Goal: Information Seeking & Learning: Find specific page/section

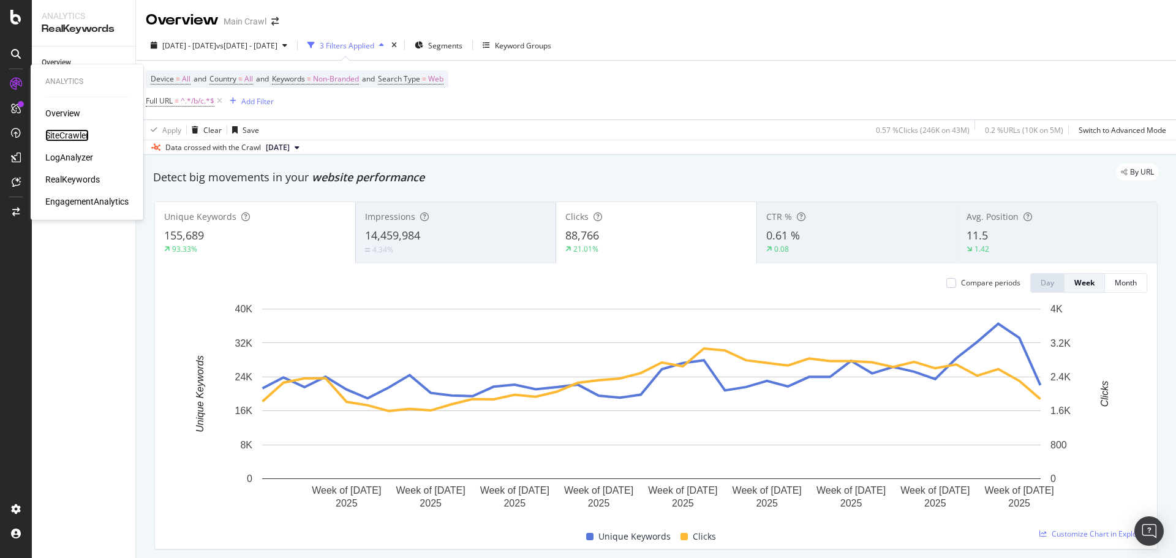
click at [62, 132] on div "SiteCrawler" at bounding box center [66, 135] width 43 height 12
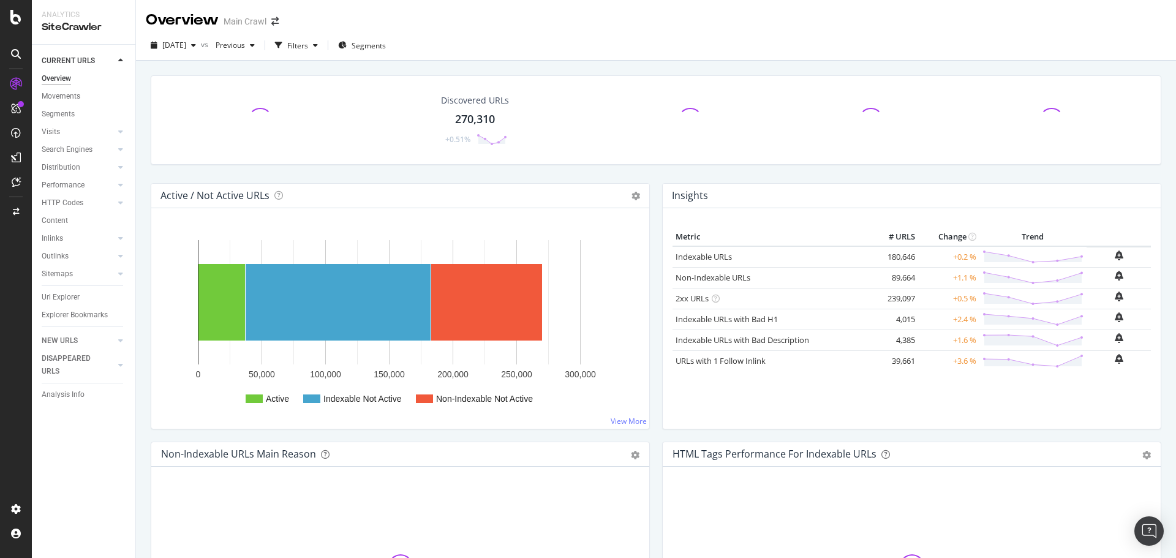
drag, startPoint x: 72, startPoint y: 298, endPoint x: 527, endPoint y: 4, distance: 541.2
click at [72, 298] on div "Url Explorer" at bounding box center [61, 297] width 38 height 13
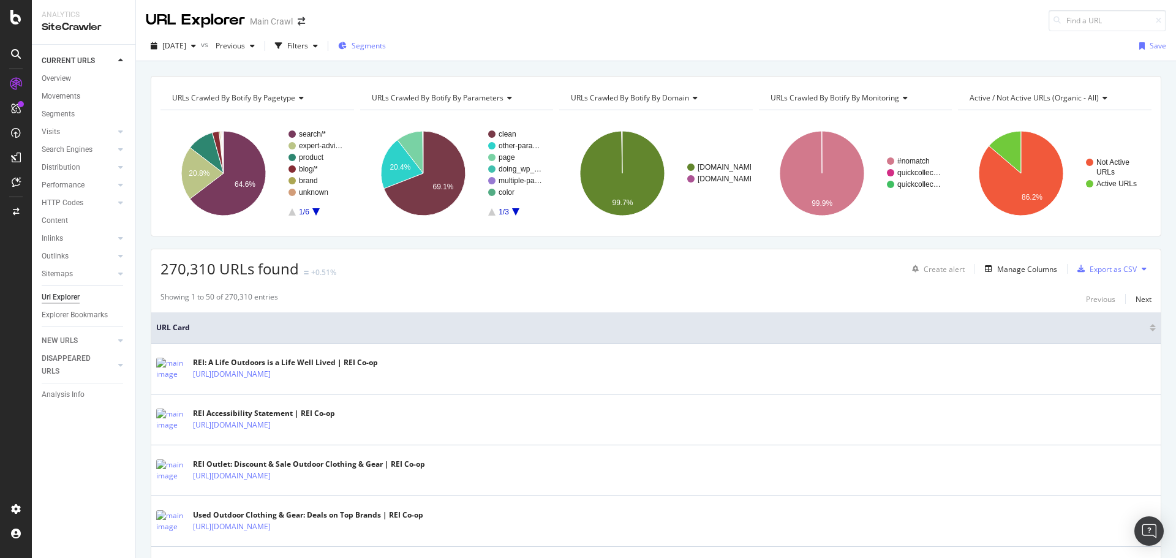
click at [383, 43] on span "Segments" at bounding box center [369, 45] width 34 height 10
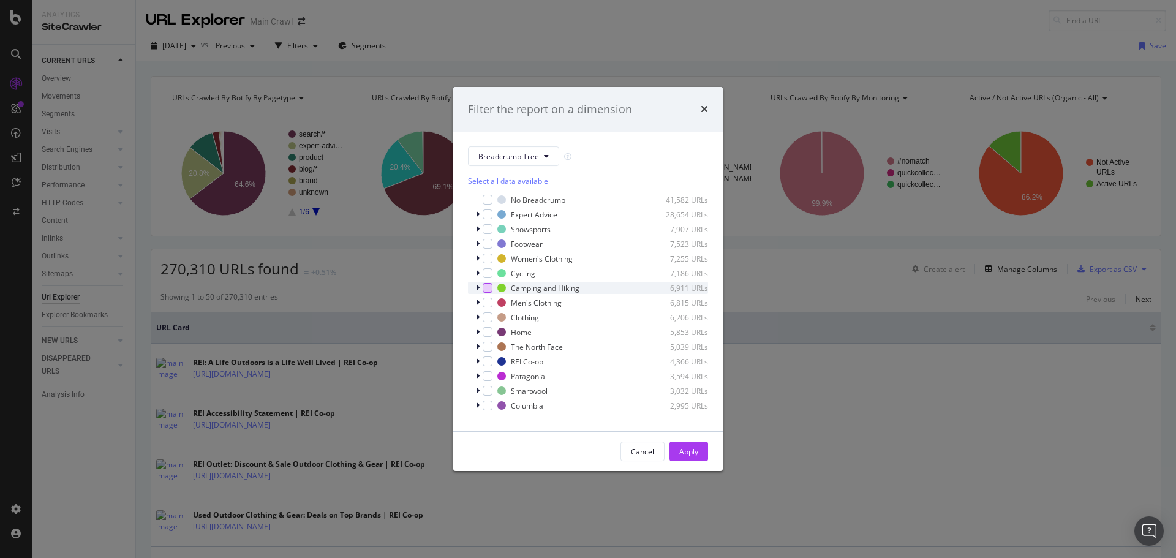
click at [489, 288] on div "modal" at bounding box center [488, 288] width 10 height 10
click at [688, 446] on div "Apply" at bounding box center [688, 451] width 19 height 10
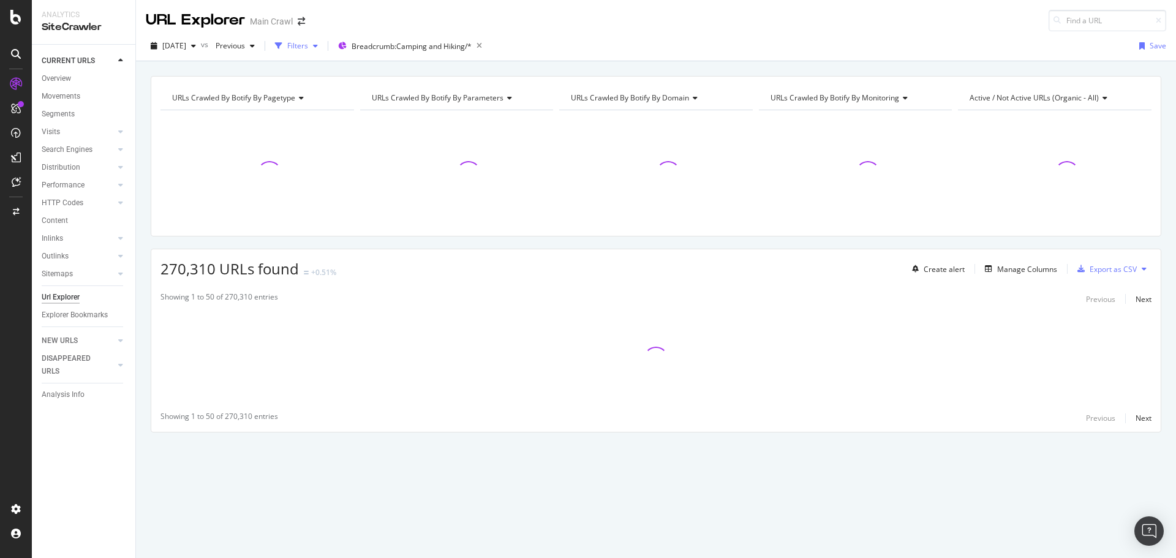
click at [308, 47] on div "Filters" at bounding box center [297, 45] width 21 height 10
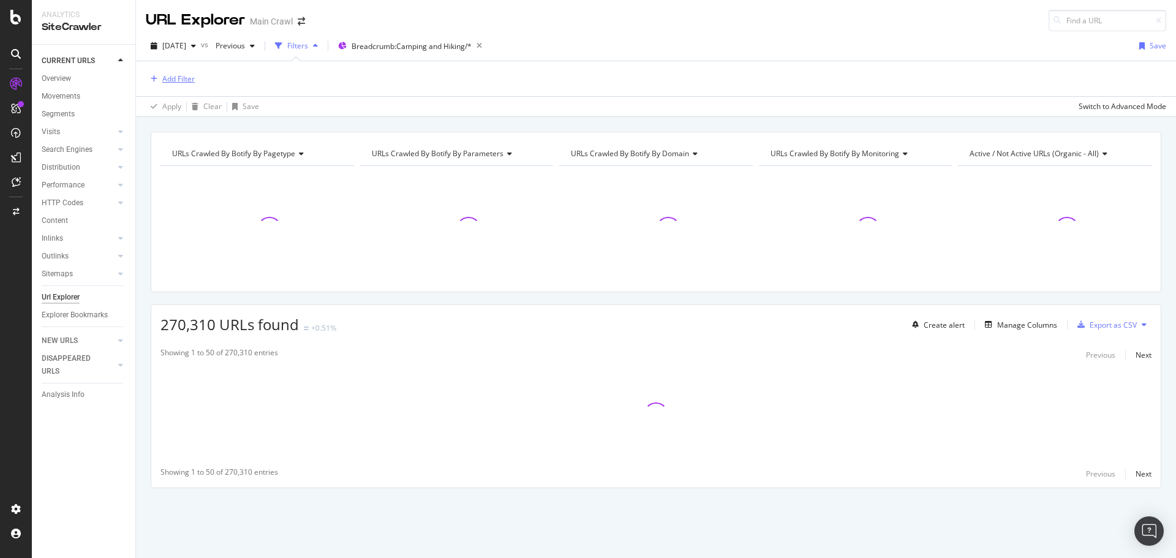
click at [186, 77] on div "Add Filter" at bounding box center [178, 78] width 32 height 10
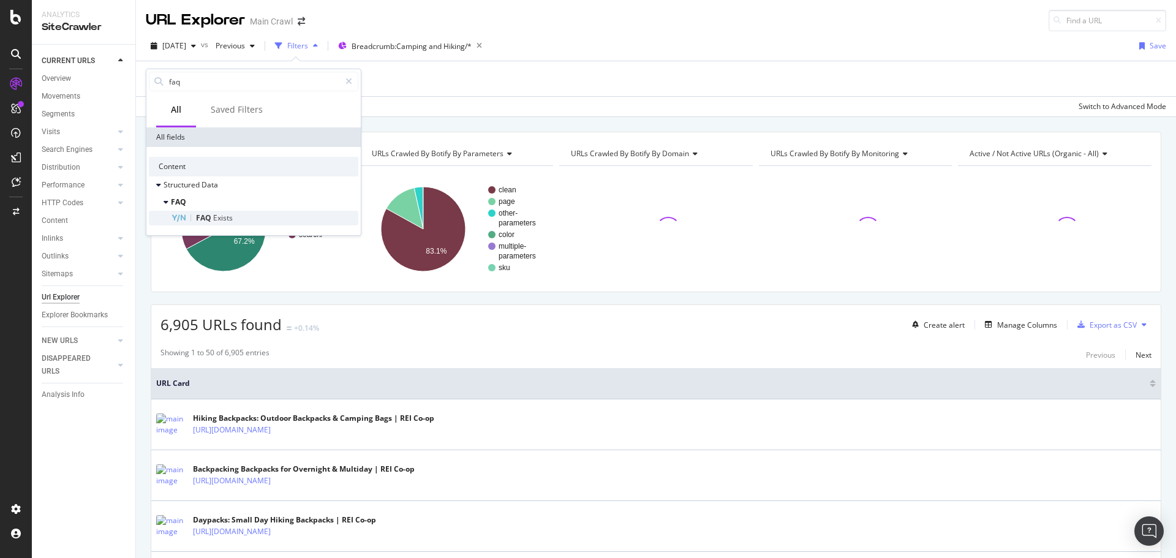
type input "faq"
click at [221, 218] on span "Exists" at bounding box center [223, 218] width 20 height 10
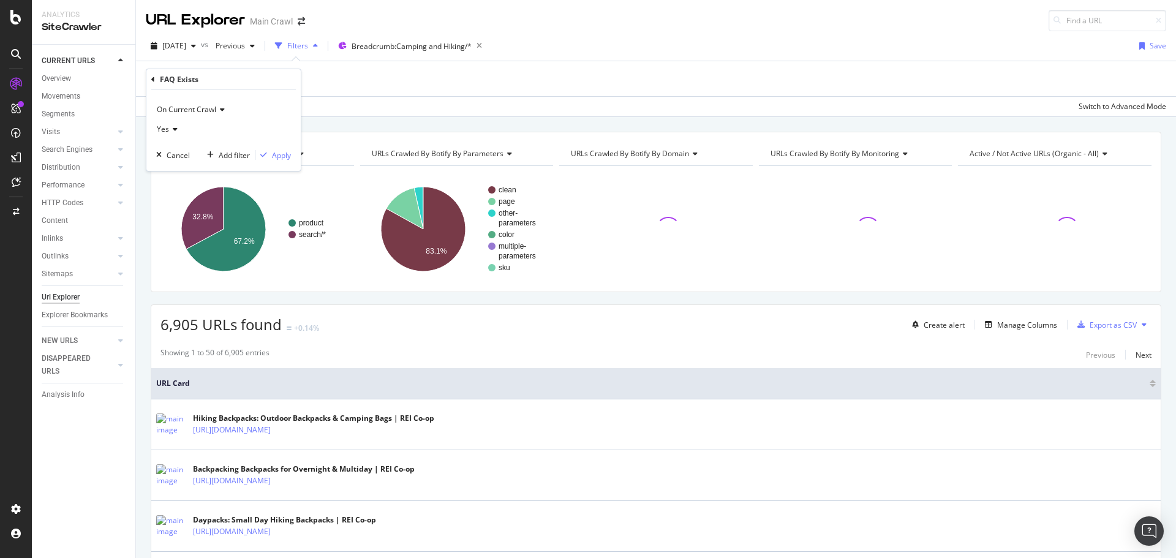
click at [171, 133] on icon at bounding box center [173, 129] width 9 height 7
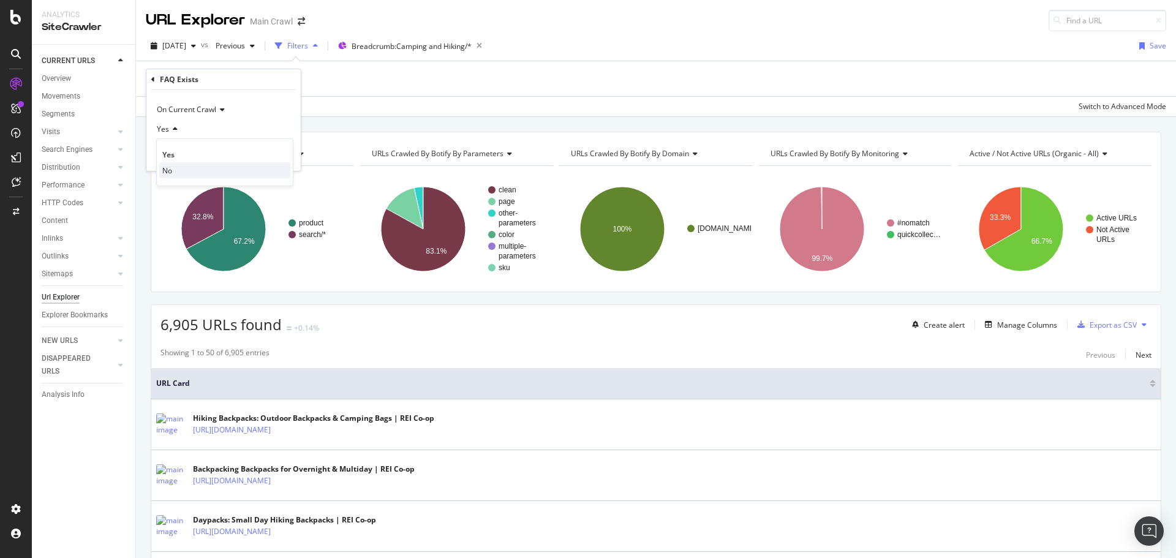
click at [184, 172] on div "No" at bounding box center [224, 170] width 131 height 16
click at [273, 156] on div "Apply" at bounding box center [281, 155] width 19 height 10
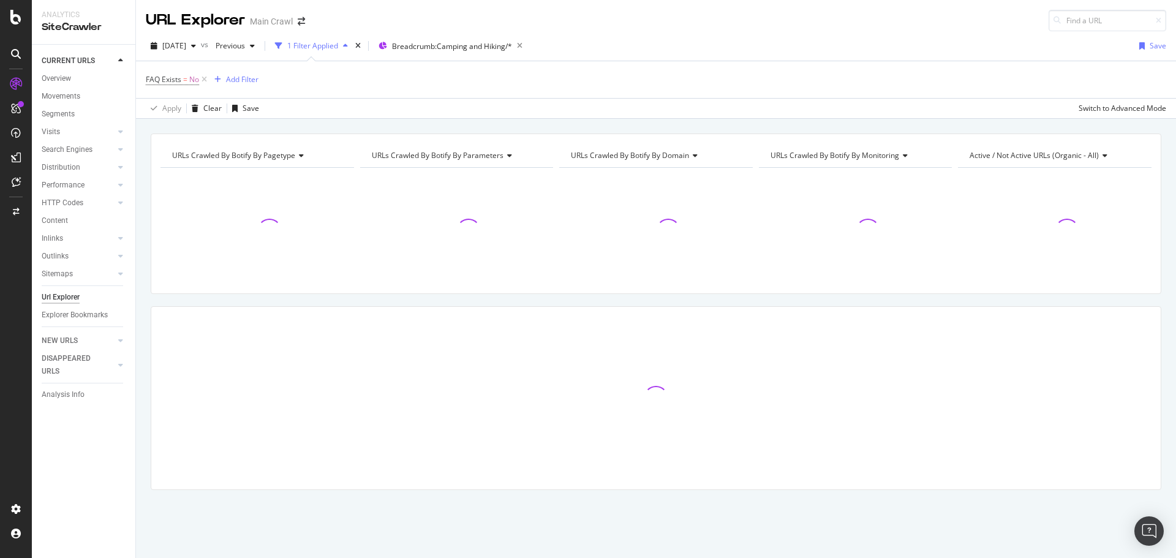
click at [669, 51] on div "[DATE] vs Previous 1 Filter Applied Breadcrumb: Camping and Hiking/* Save" at bounding box center [656, 48] width 1040 height 24
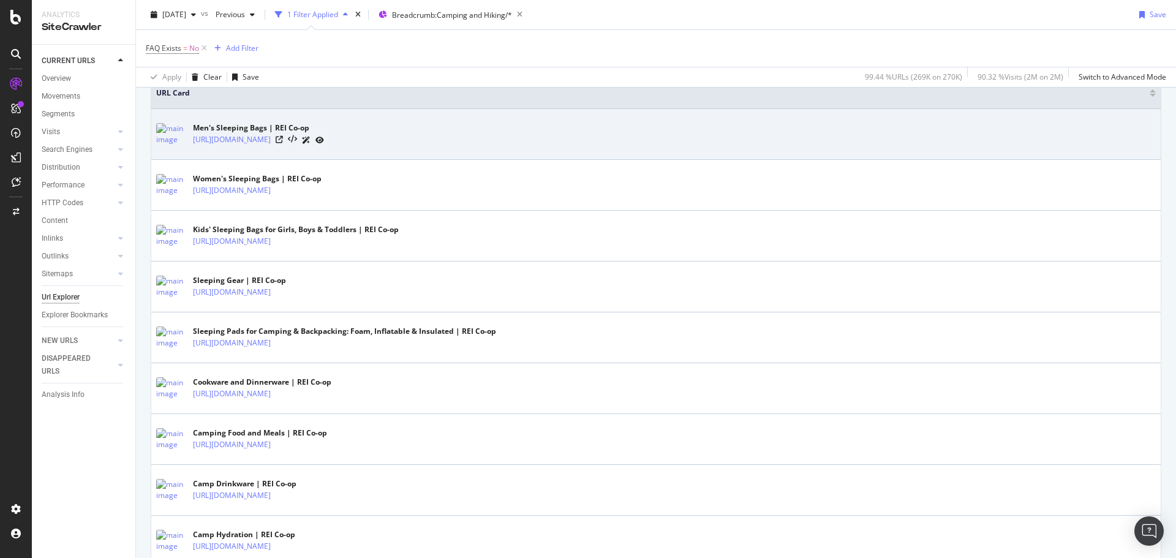
scroll to position [122, 0]
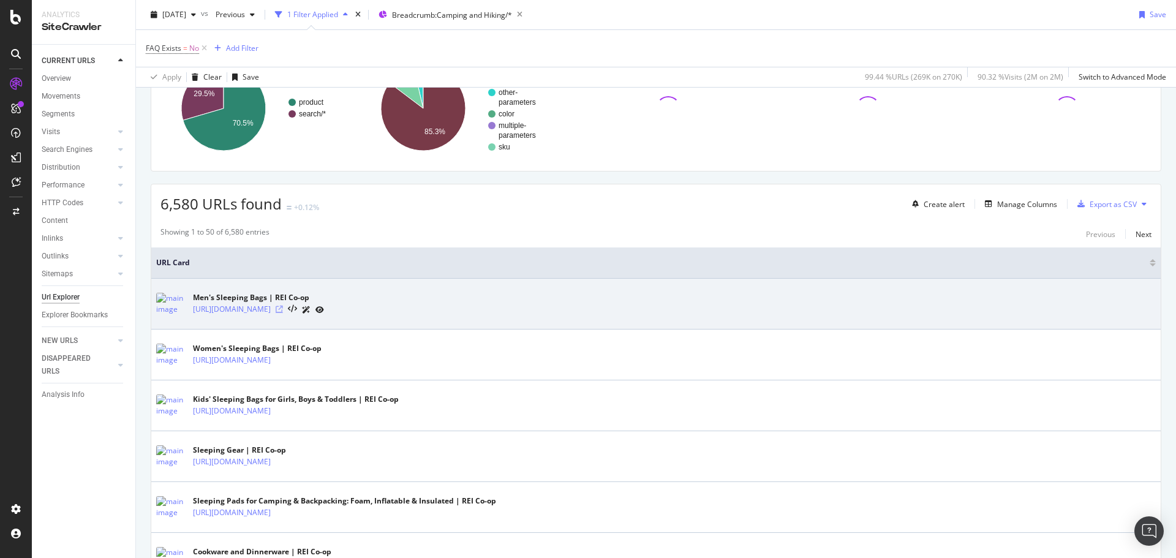
click at [283, 309] on icon at bounding box center [279, 309] width 7 height 7
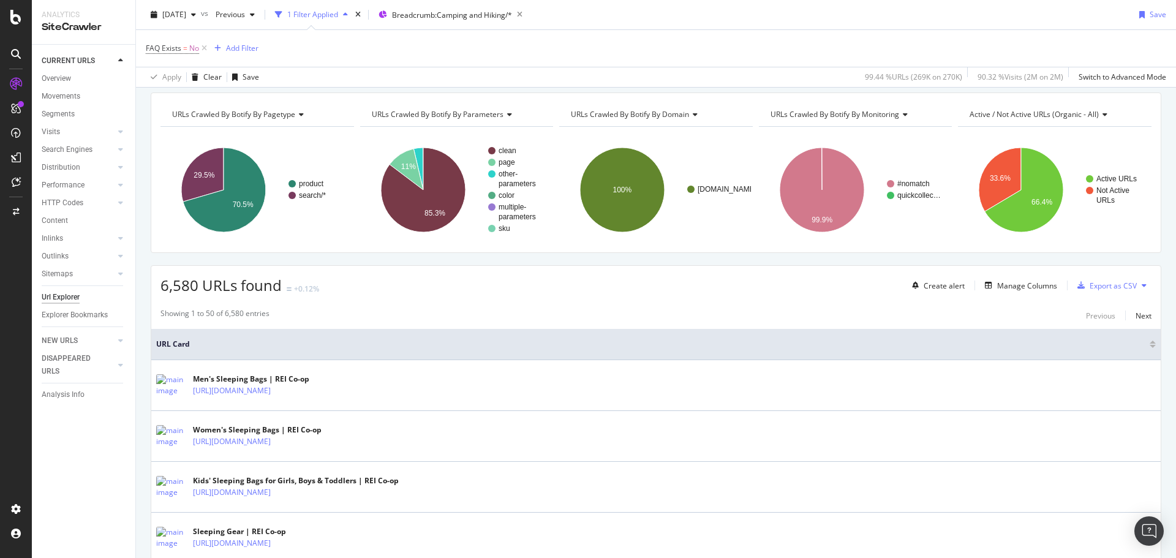
scroll to position [0, 0]
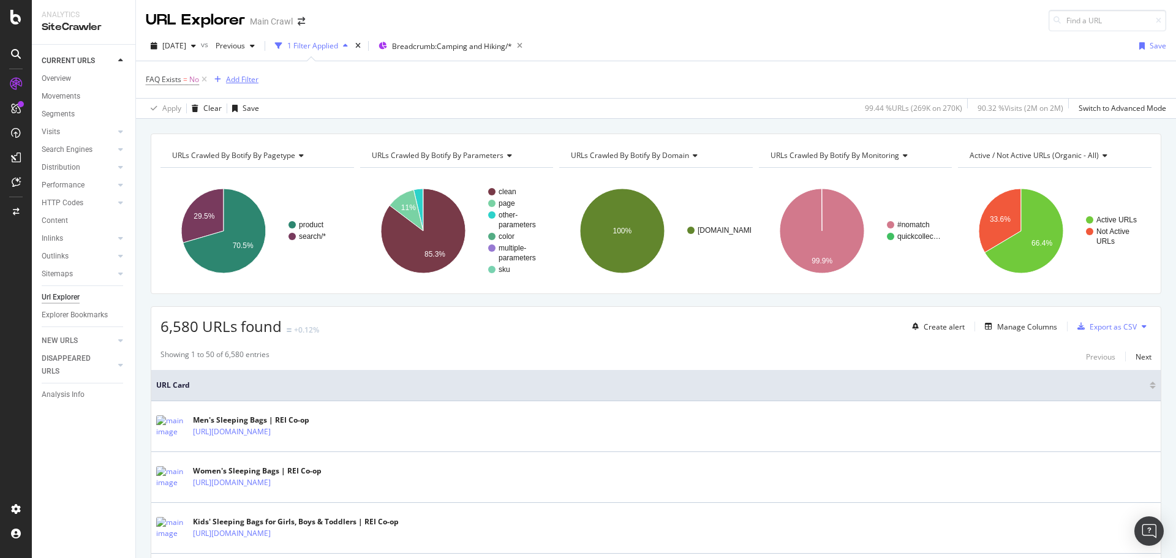
click at [233, 78] on div "Add Filter" at bounding box center [242, 79] width 32 height 10
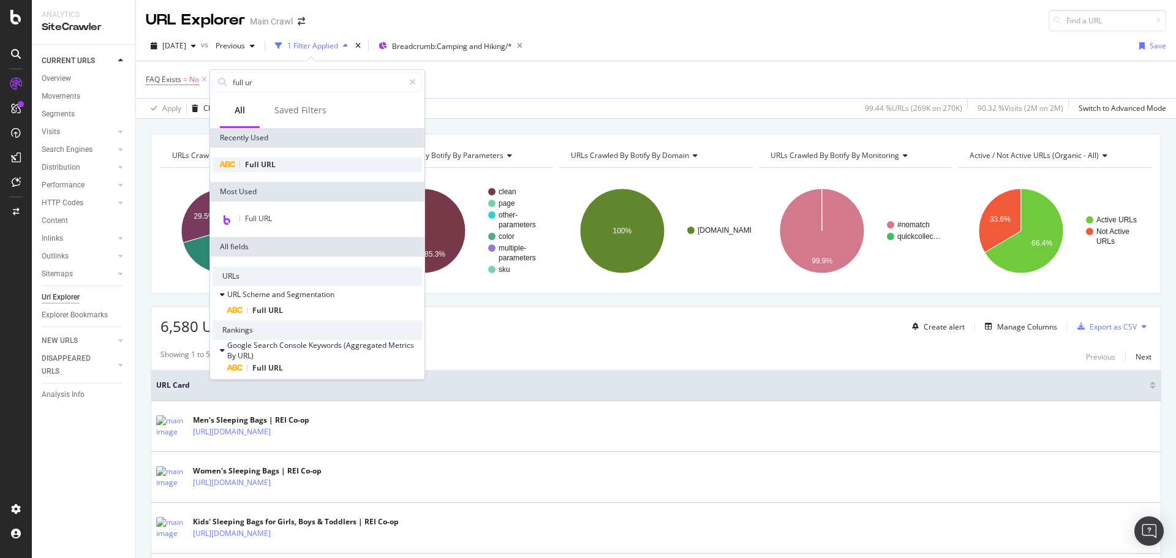
type input "full ur"
click at [272, 158] on div "Full URL" at bounding box center [317, 164] width 209 height 15
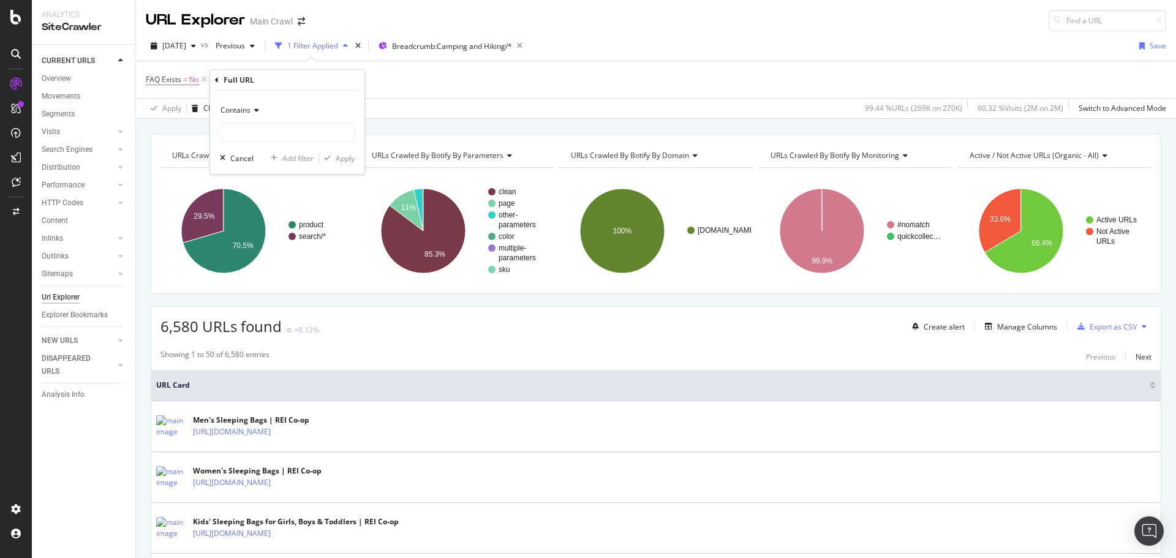
click at [255, 105] on div "Contains" at bounding box center [287, 110] width 135 height 20
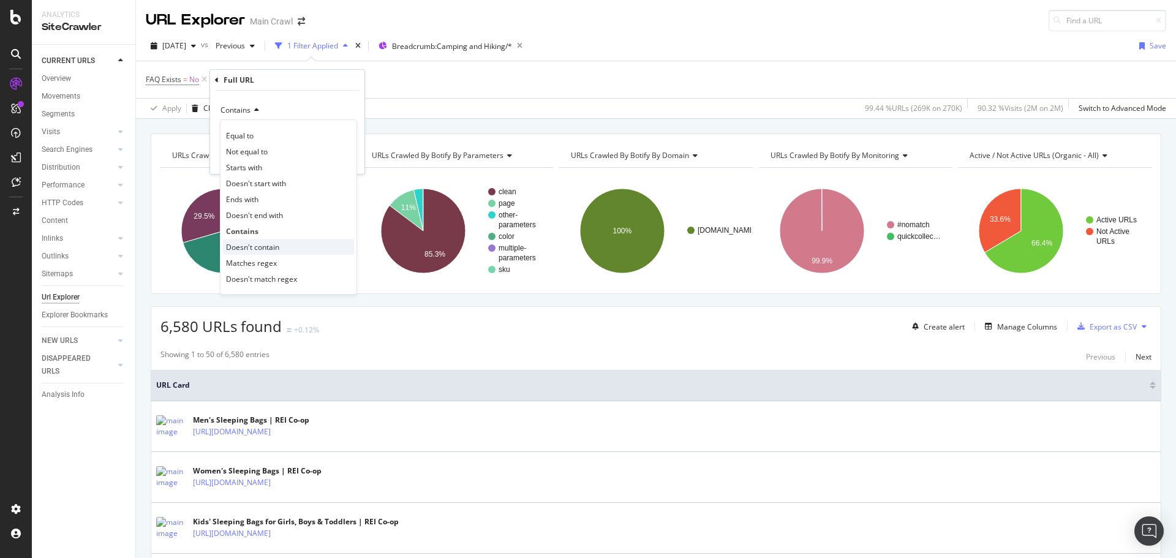
click at [273, 246] on span "Doesn't contain" at bounding box center [252, 247] width 53 height 10
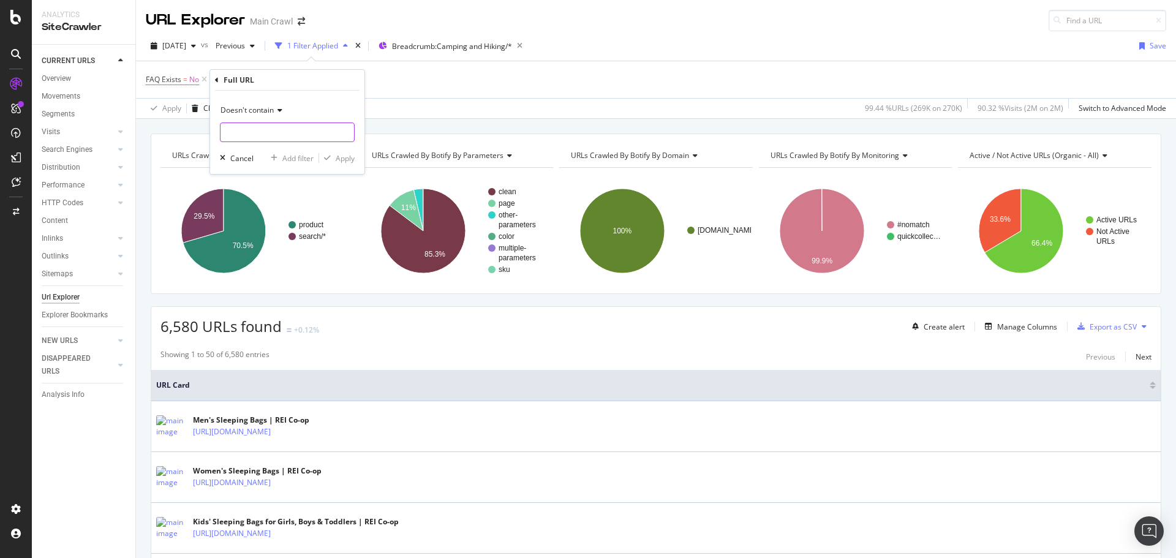
click at [278, 134] on input "text" at bounding box center [287, 132] width 134 height 20
type input "/f"
click at [347, 151] on div "Doesn't contain /f Cancel Add filter Apply" at bounding box center [287, 132] width 154 height 83
click at [345, 159] on div "Apply" at bounding box center [345, 158] width 19 height 10
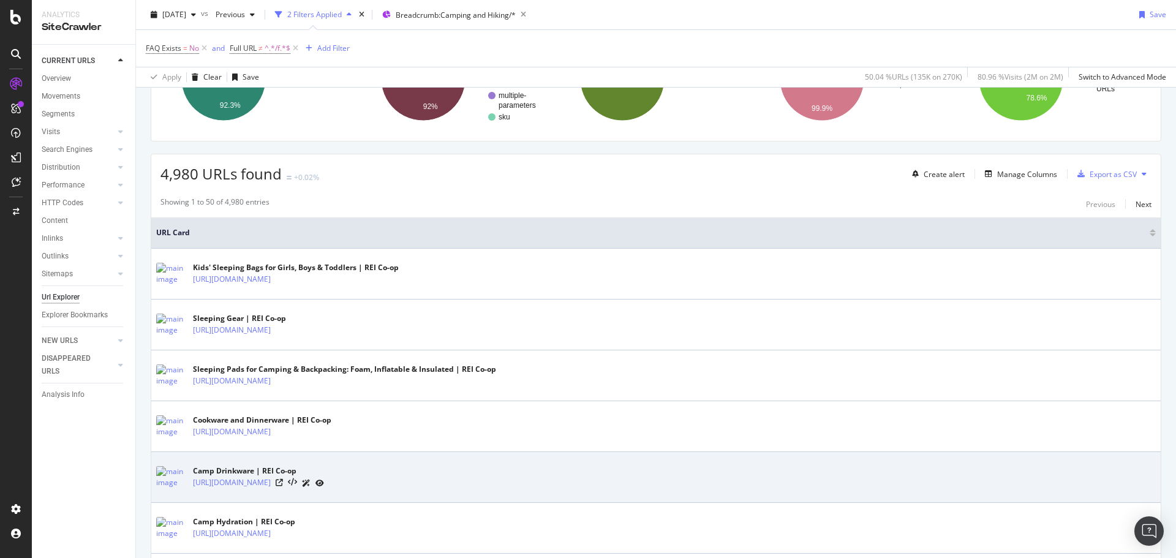
scroll to position [61, 0]
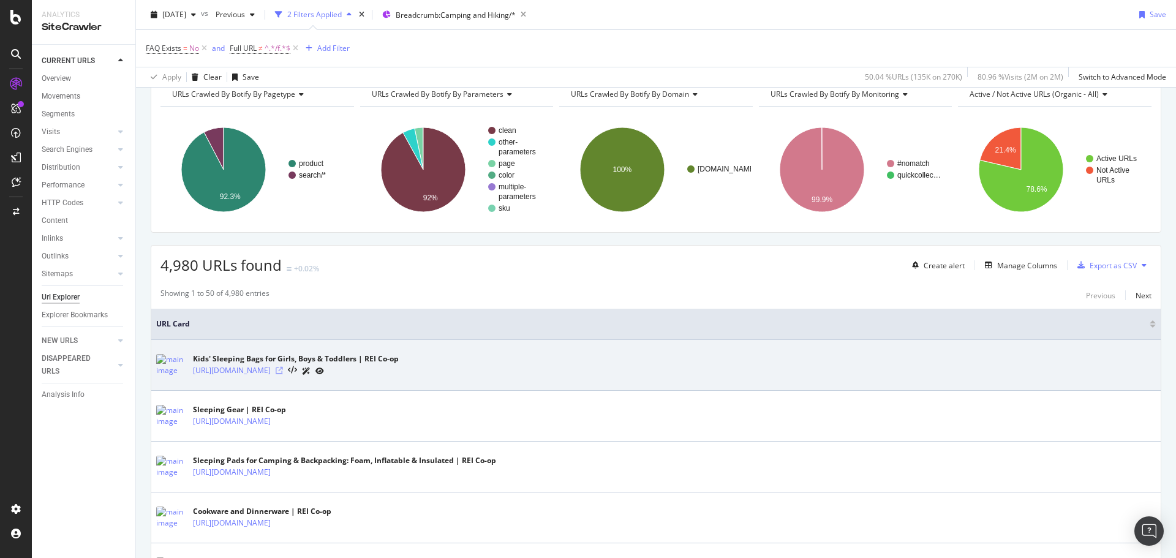
click at [283, 370] on icon at bounding box center [279, 370] width 7 height 7
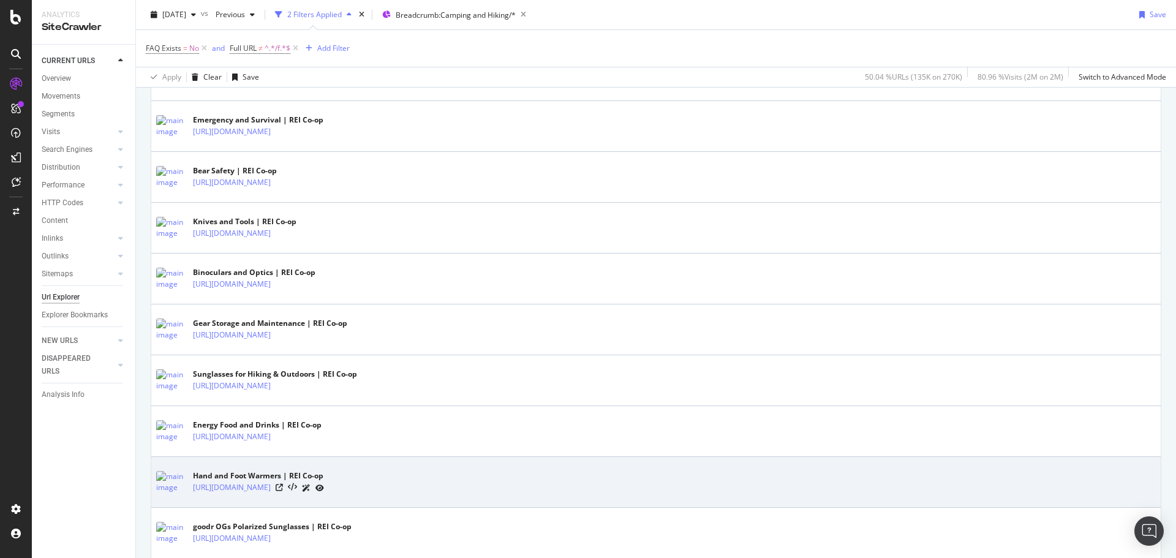
scroll to position [1225, 0]
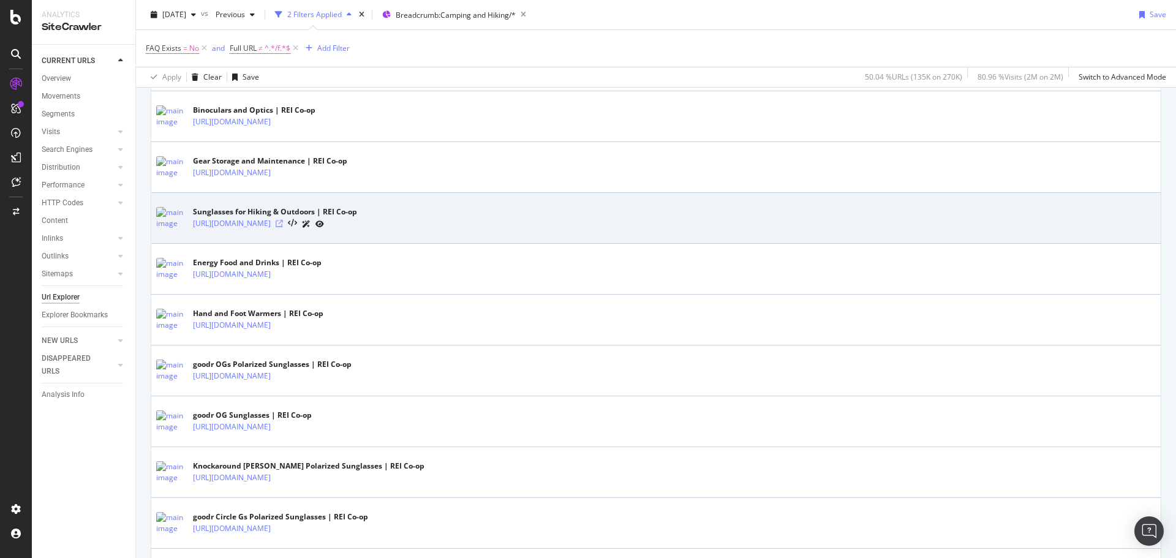
click at [283, 224] on icon at bounding box center [279, 223] width 7 height 7
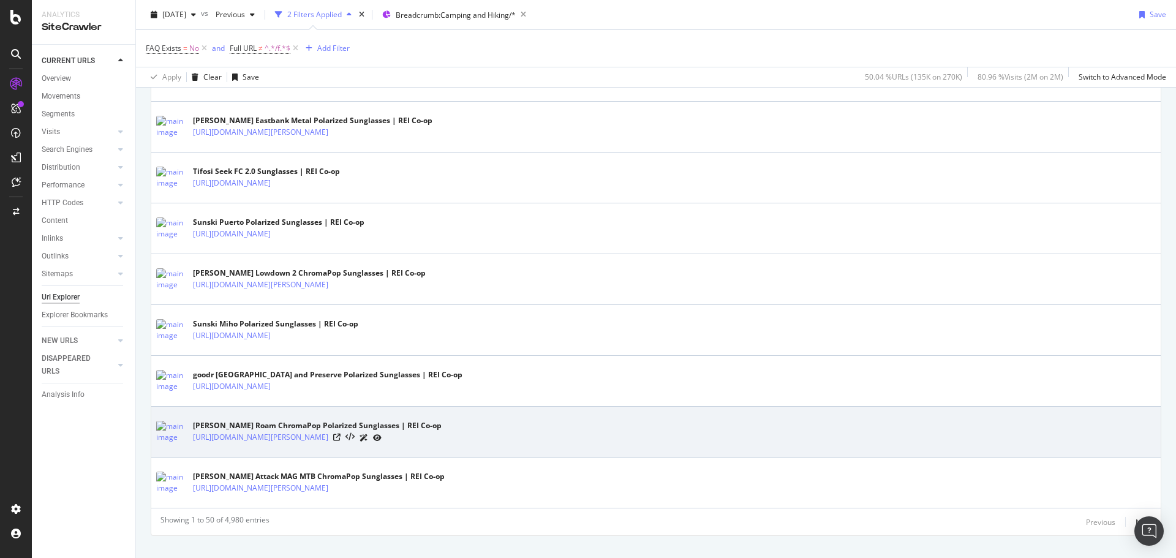
scroll to position [2455, 0]
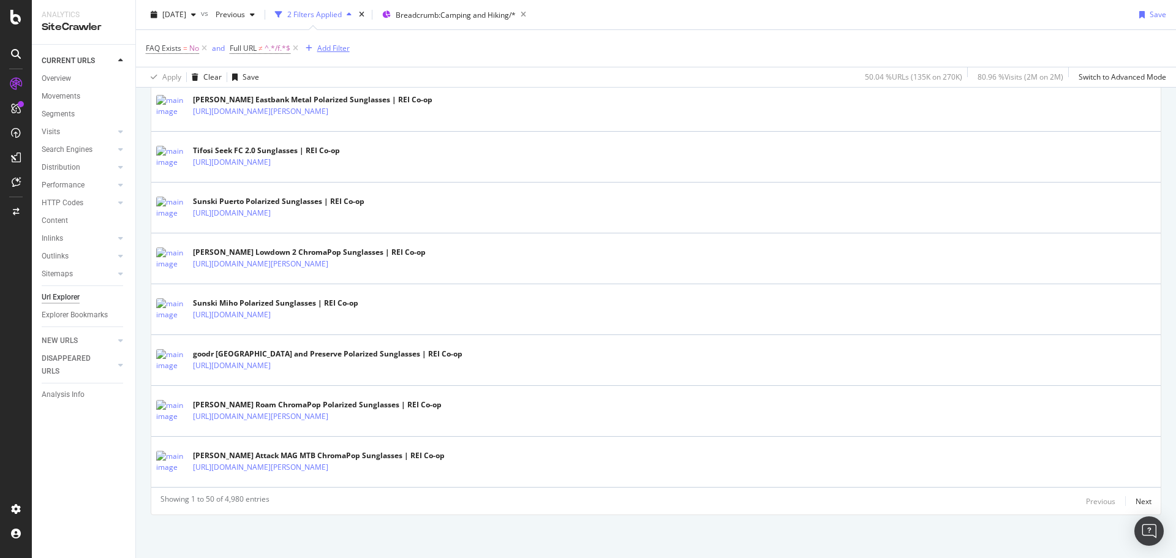
click at [331, 48] on div "Add Filter" at bounding box center [333, 48] width 32 height 10
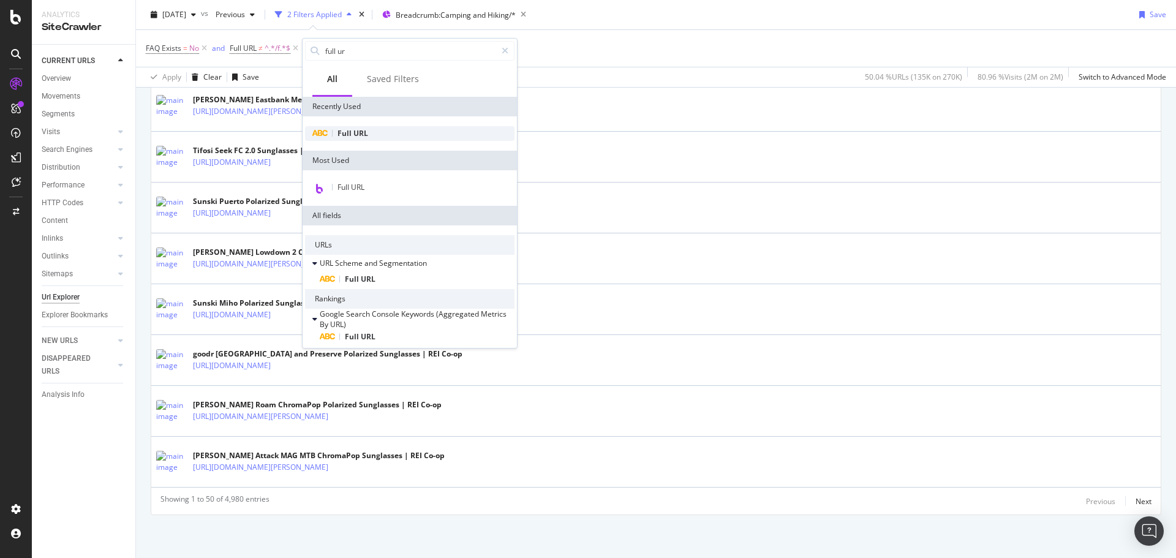
click at [359, 132] on span "URL" at bounding box center [360, 133] width 15 height 10
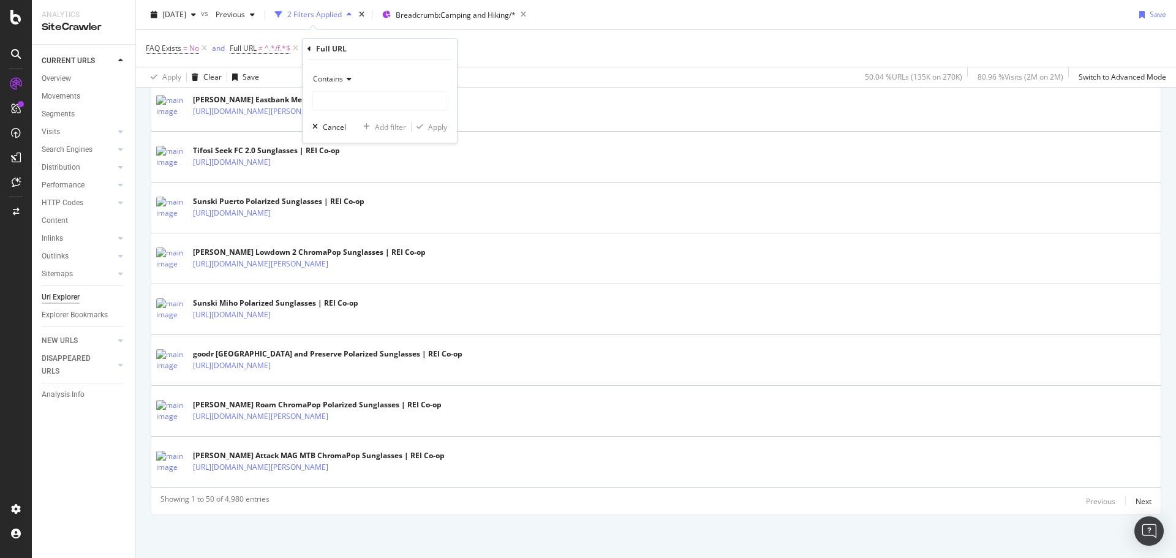
click at [347, 79] on icon at bounding box center [347, 78] width 9 height 7
click at [359, 221] on div "Doesn't contain" at bounding box center [380, 216] width 131 height 16
click at [352, 103] on input "text" at bounding box center [380, 101] width 134 height 20
type input "product"
click at [435, 126] on div "Apply" at bounding box center [437, 127] width 19 height 10
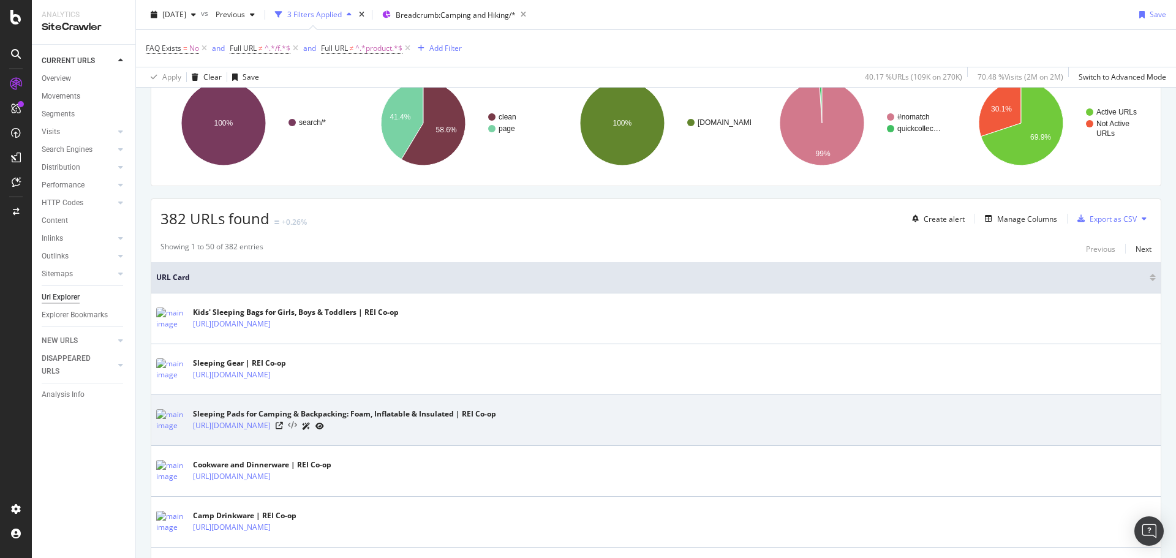
scroll to position [122, 0]
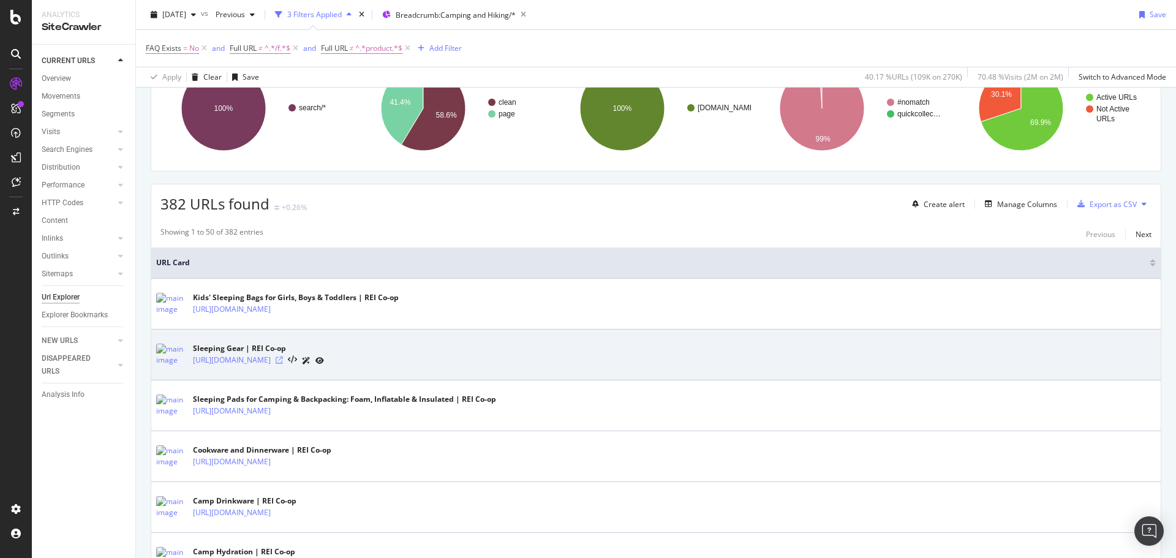
click at [283, 357] on icon at bounding box center [279, 359] width 7 height 7
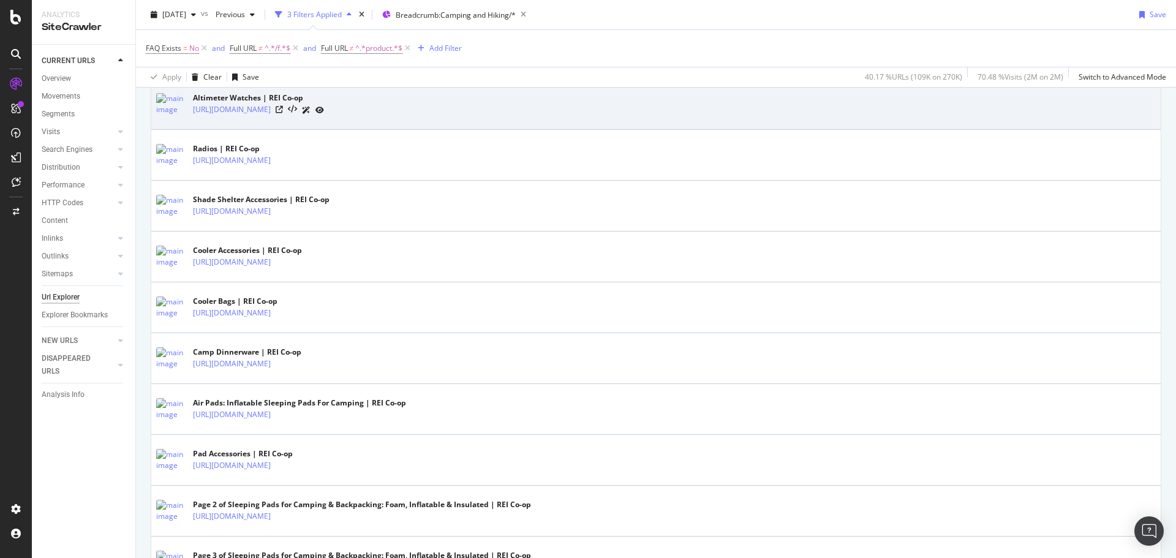
scroll to position [1470, 0]
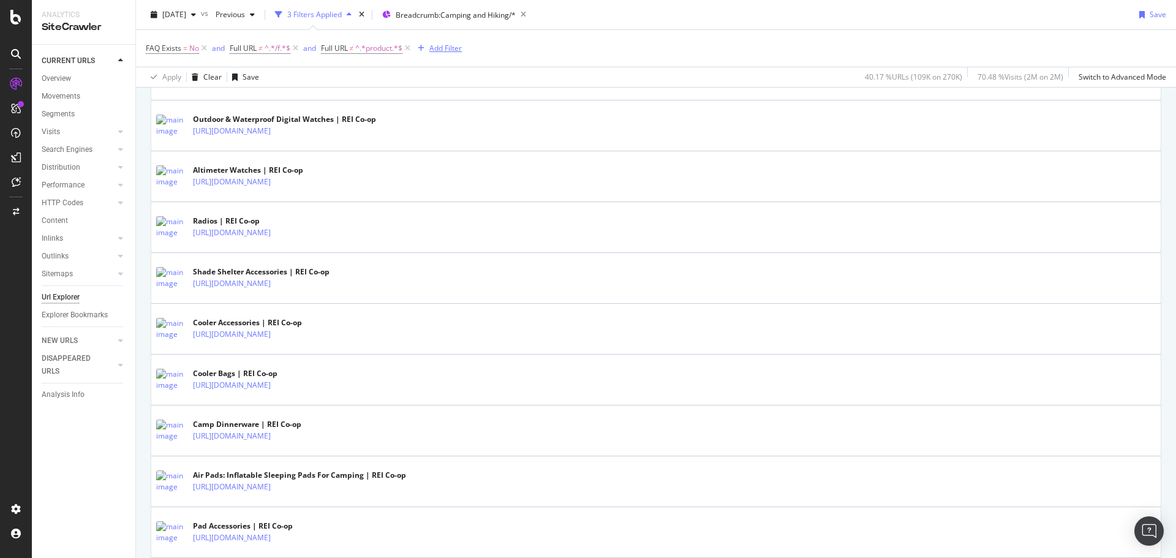
click at [456, 48] on div "Add Filter" at bounding box center [445, 48] width 32 height 10
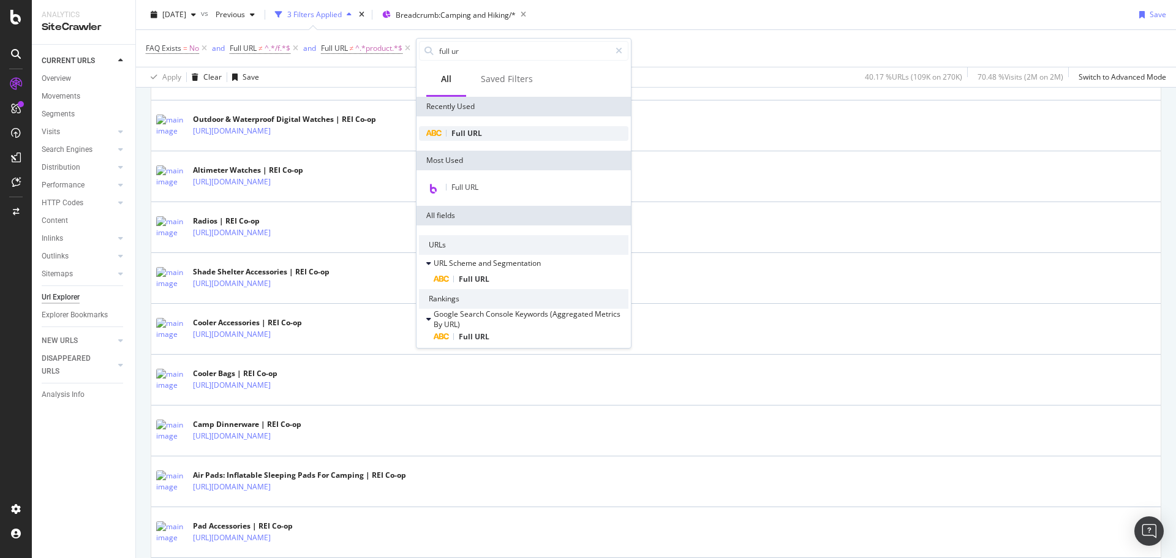
click at [473, 132] on span "URL" at bounding box center [474, 133] width 15 height 10
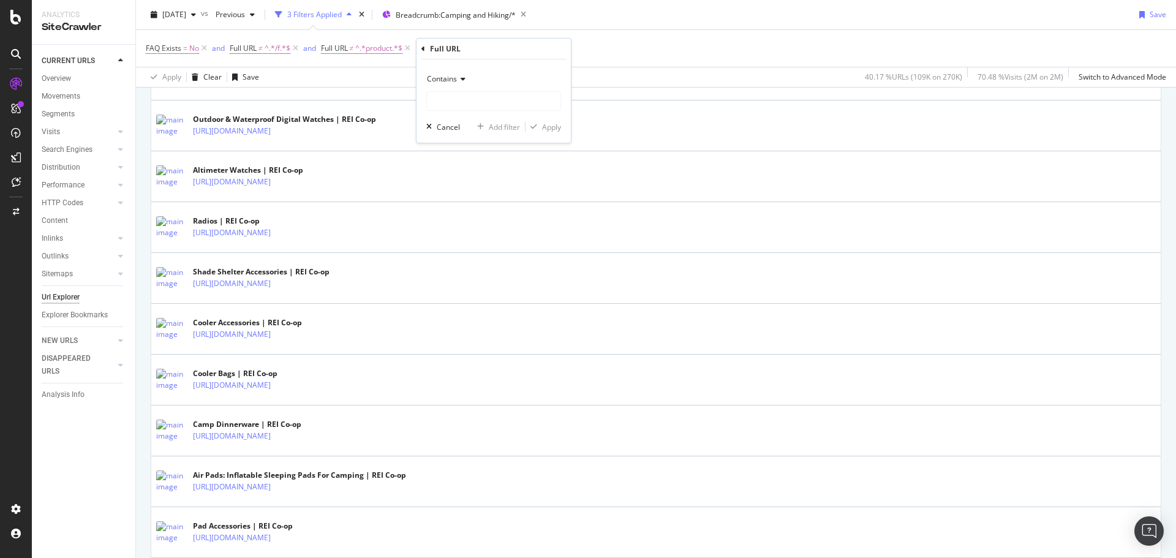
click at [451, 80] on span "Contains" at bounding box center [442, 78] width 30 height 10
click at [476, 211] on span "Doesn't contain" at bounding box center [458, 216] width 53 height 10
click at [492, 103] on input "text" at bounding box center [494, 101] width 134 height 20
type input "page"
click at [538, 126] on div "button" at bounding box center [533, 126] width 17 height 7
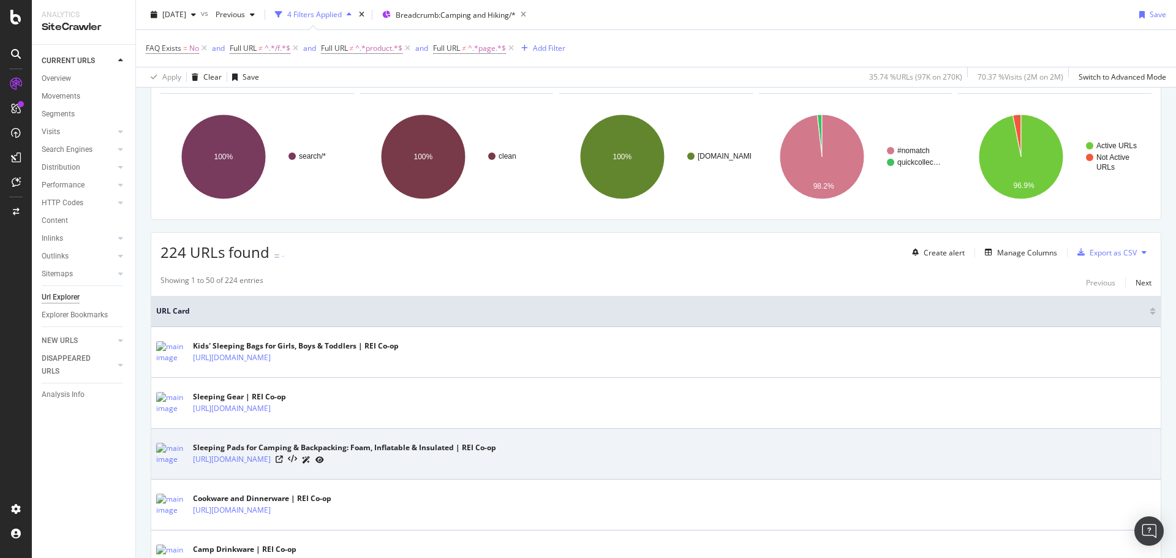
scroll to position [184, 0]
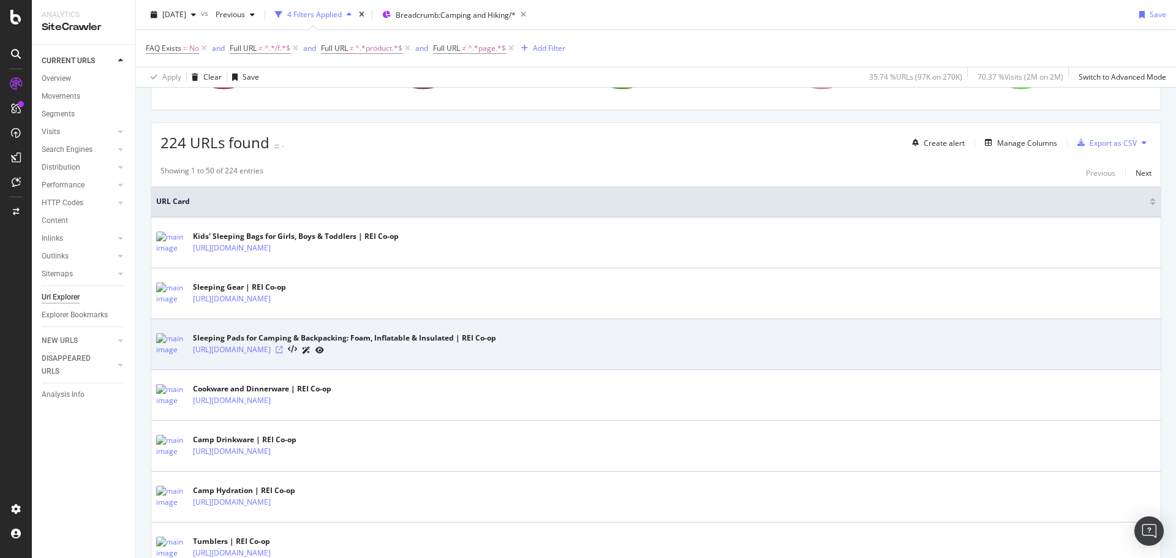
click at [283, 347] on icon at bounding box center [279, 349] width 7 height 7
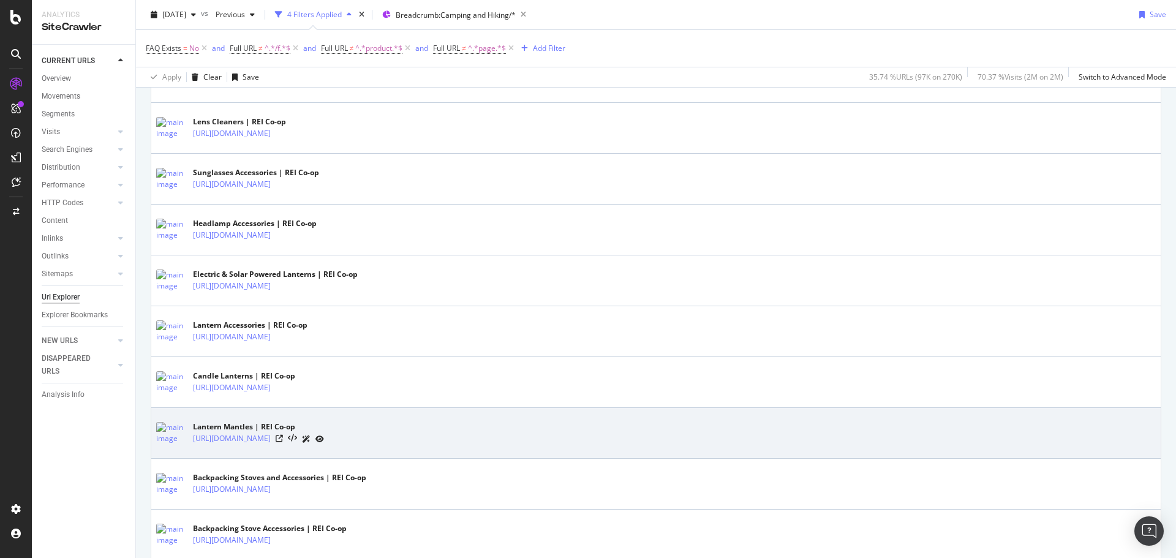
scroll to position [2455, 0]
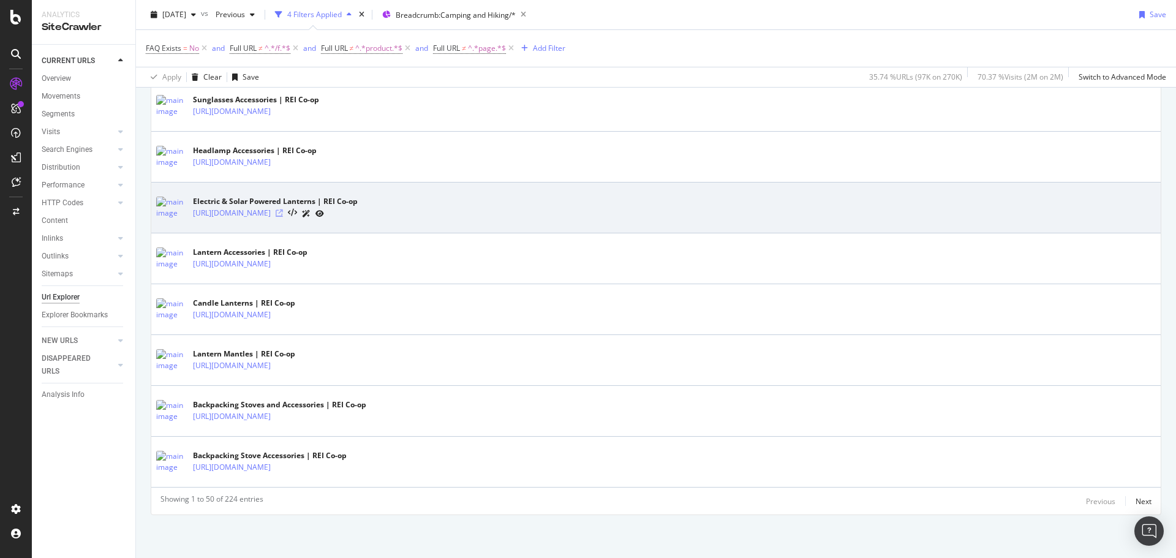
click at [283, 211] on icon at bounding box center [279, 212] width 7 height 7
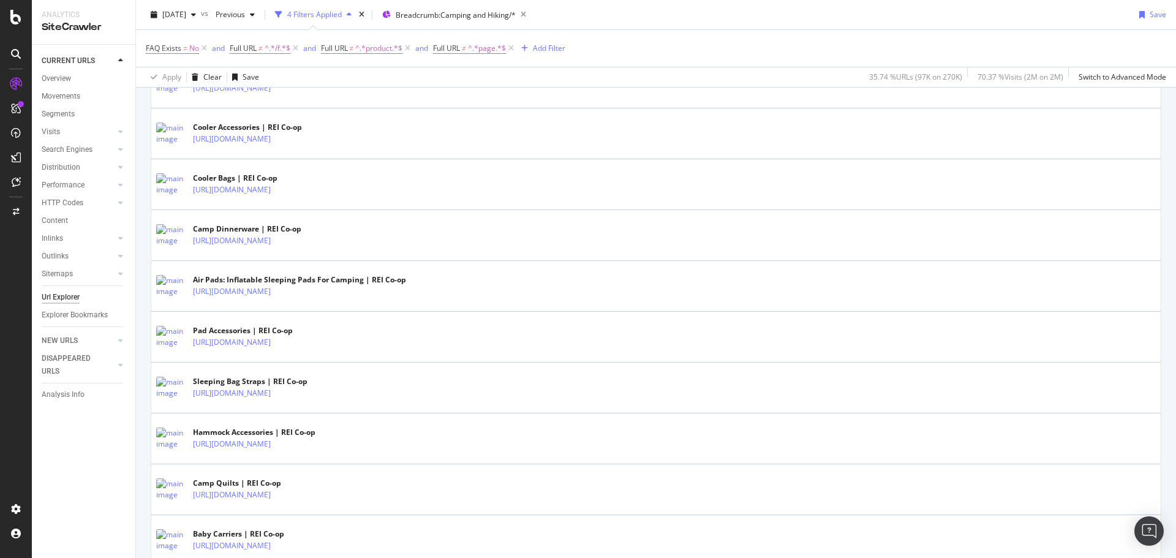
scroll to position [1659, 0]
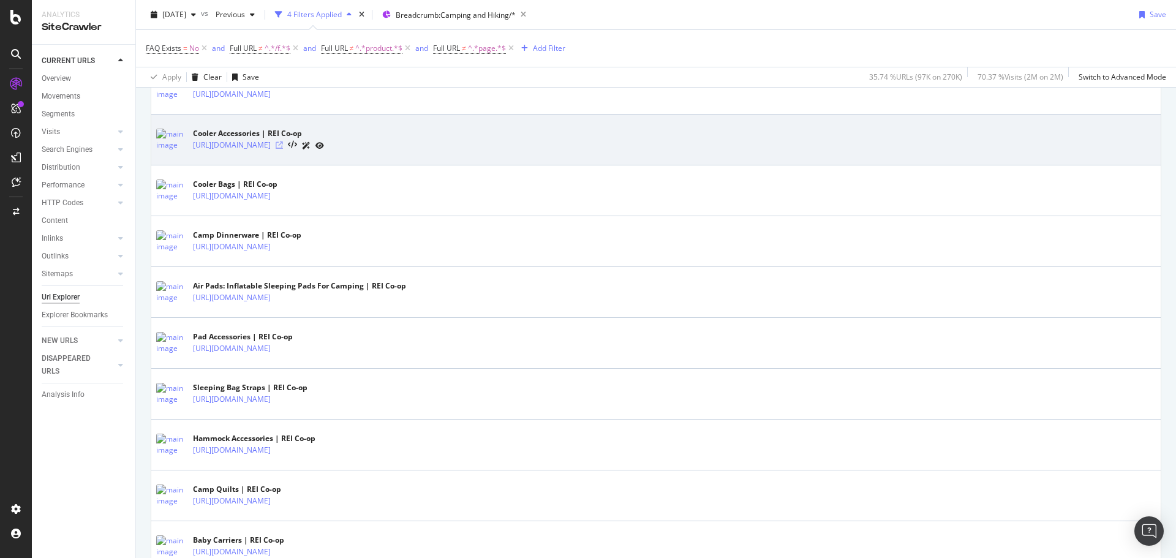
click at [283, 143] on icon at bounding box center [279, 144] width 7 height 7
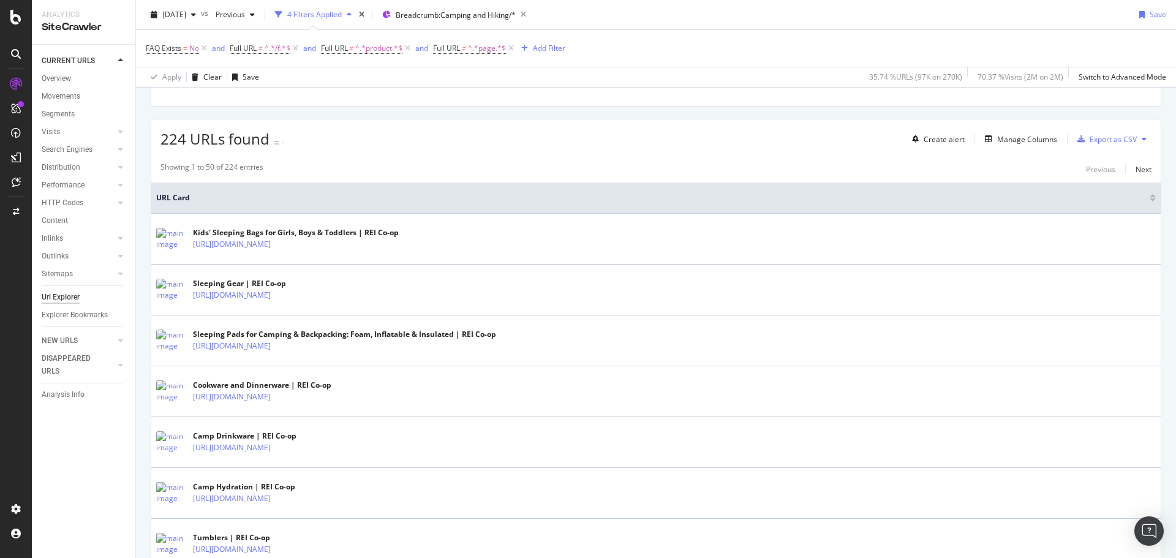
scroll to position [128, 0]
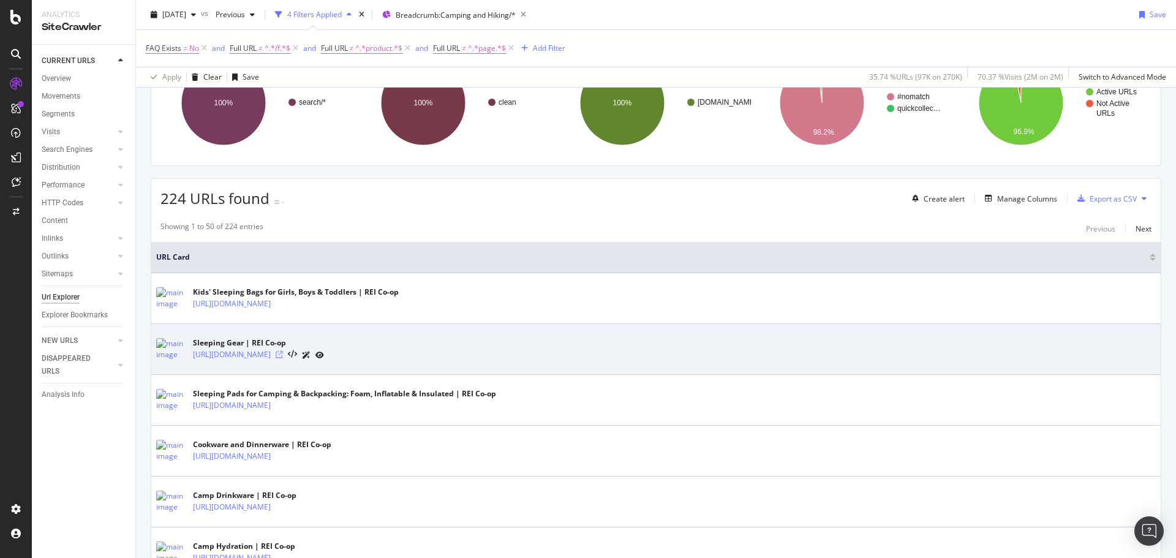
click at [283, 353] on icon at bounding box center [279, 354] width 7 height 7
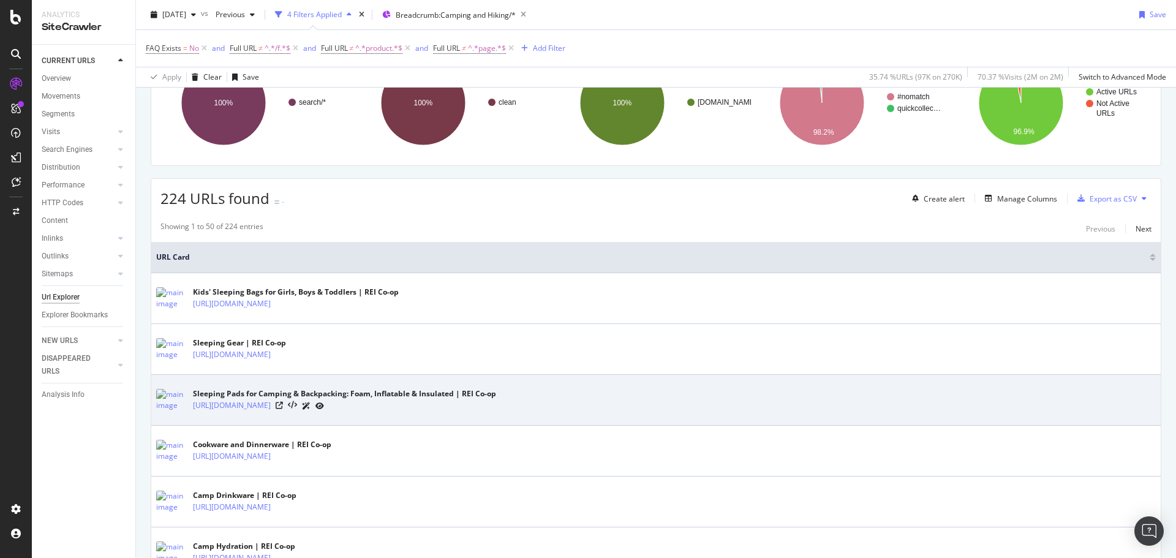
click at [324, 407] on div at bounding box center [300, 405] width 48 height 13
click at [283, 405] on icon at bounding box center [279, 405] width 7 height 7
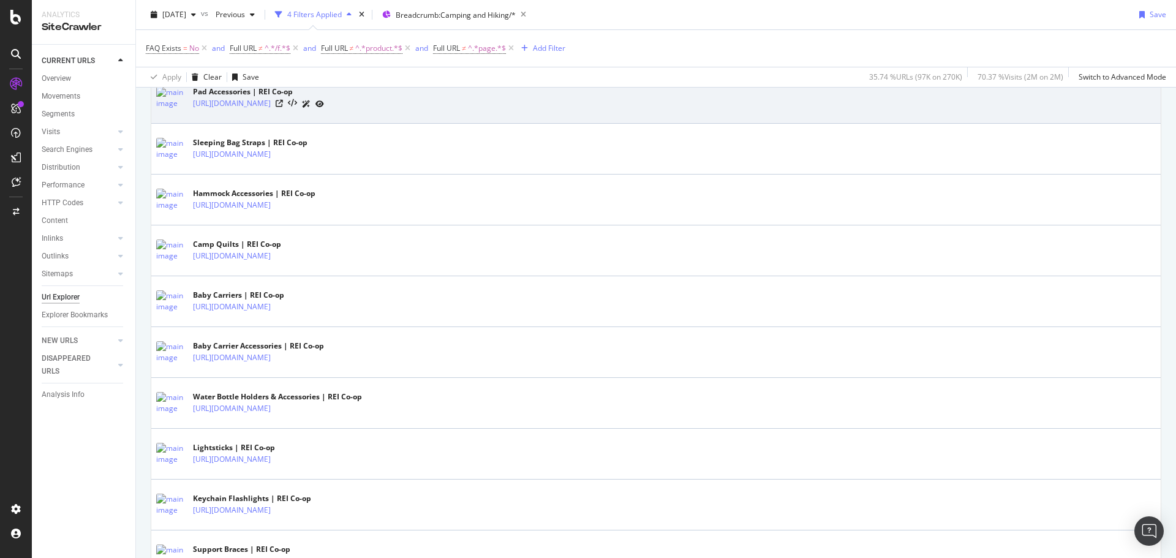
scroll to position [1843, 0]
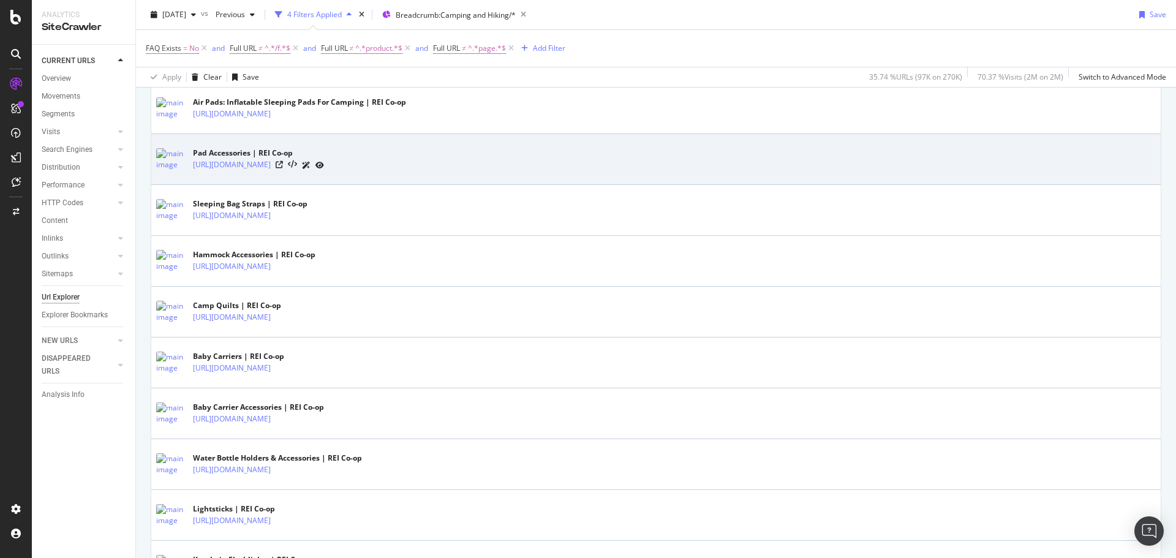
click at [324, 167] on div at bounding box center [300, 165] width 48 height 13
click at [283, 167] on icon at bounding box center [279, 164] width 7 height 7
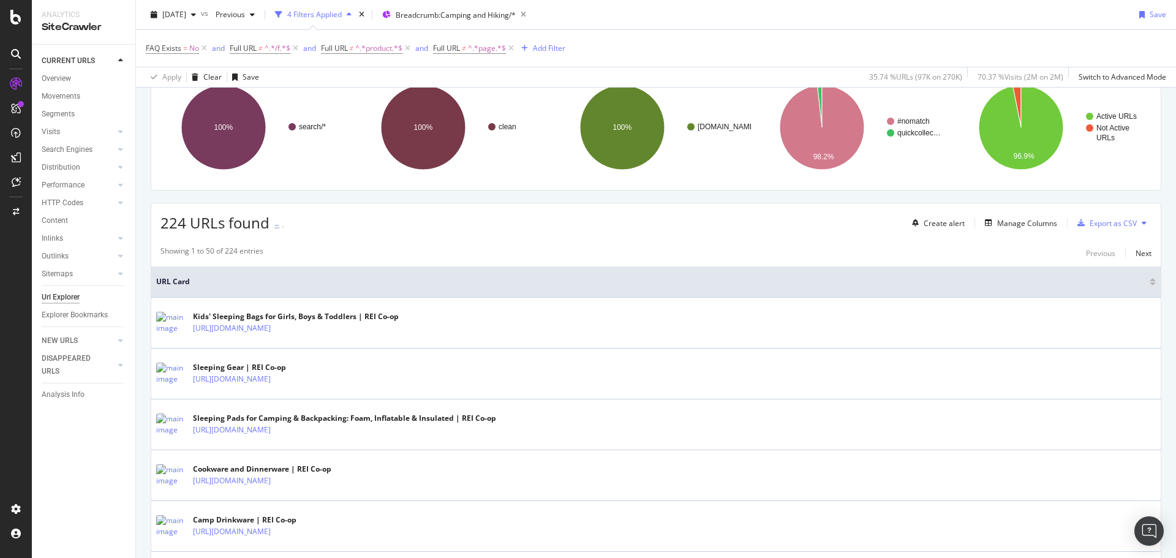
scroll to position [6, 0]
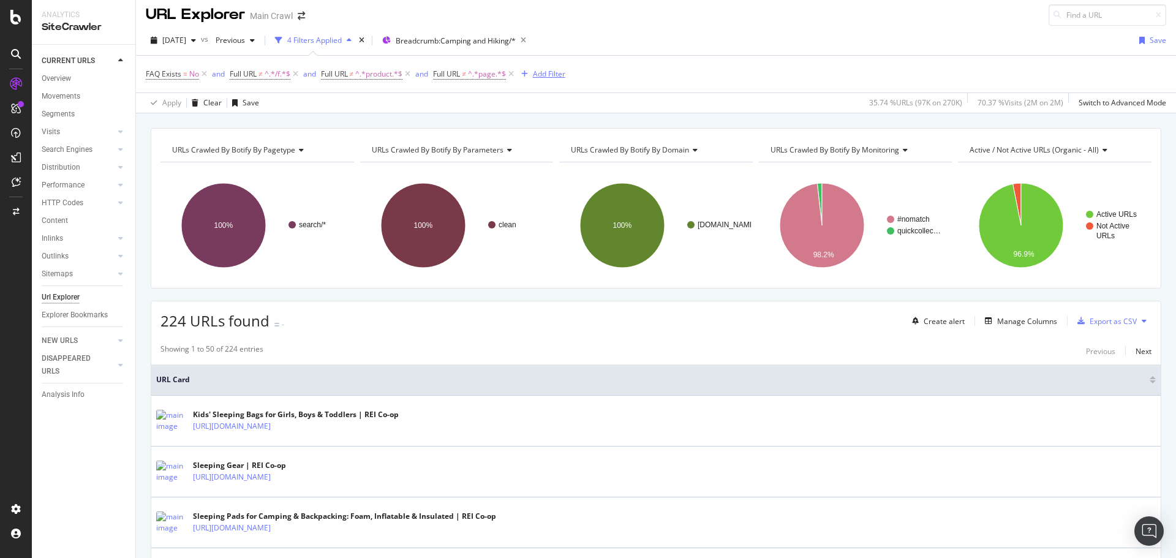
click at [547, 73] on div "Add Filter" at bounding box center [549, 74] width 32 height 10
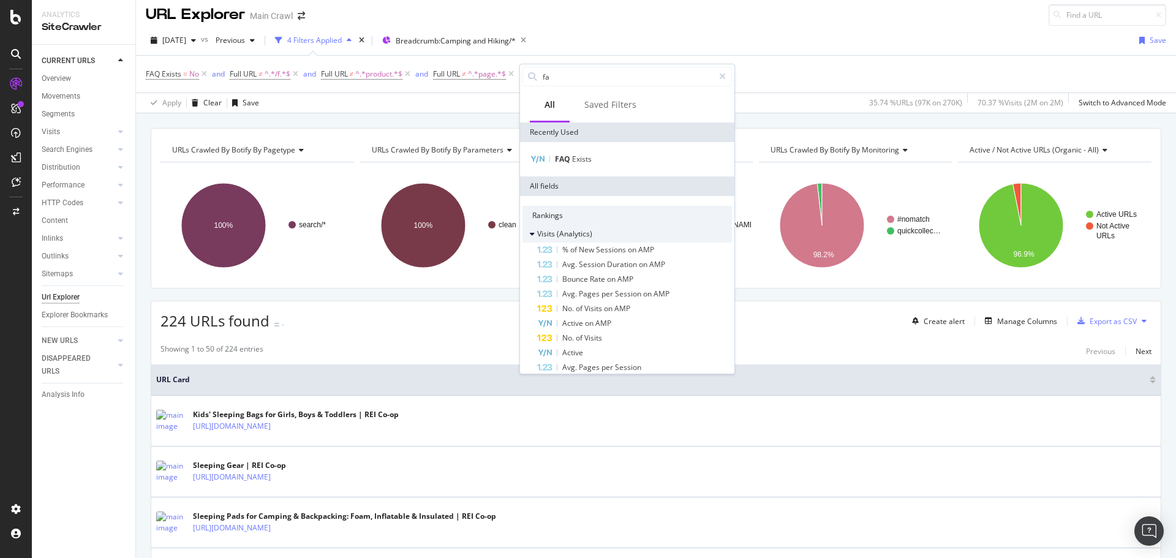
type input "faq"
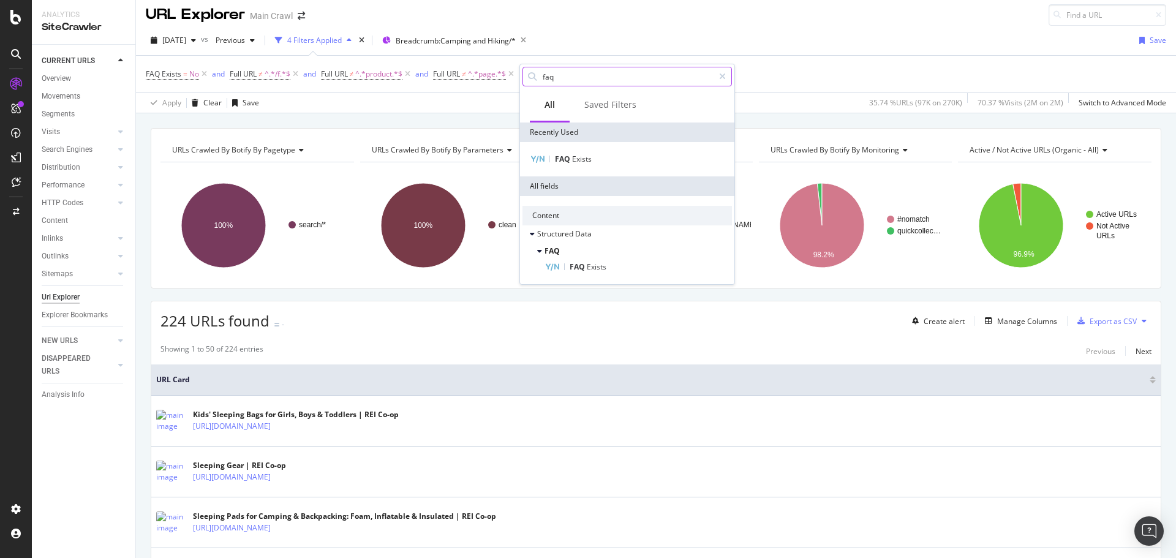
click at [589, 80] on input "faq" at bounding box center [627, 76] width 172 height 18
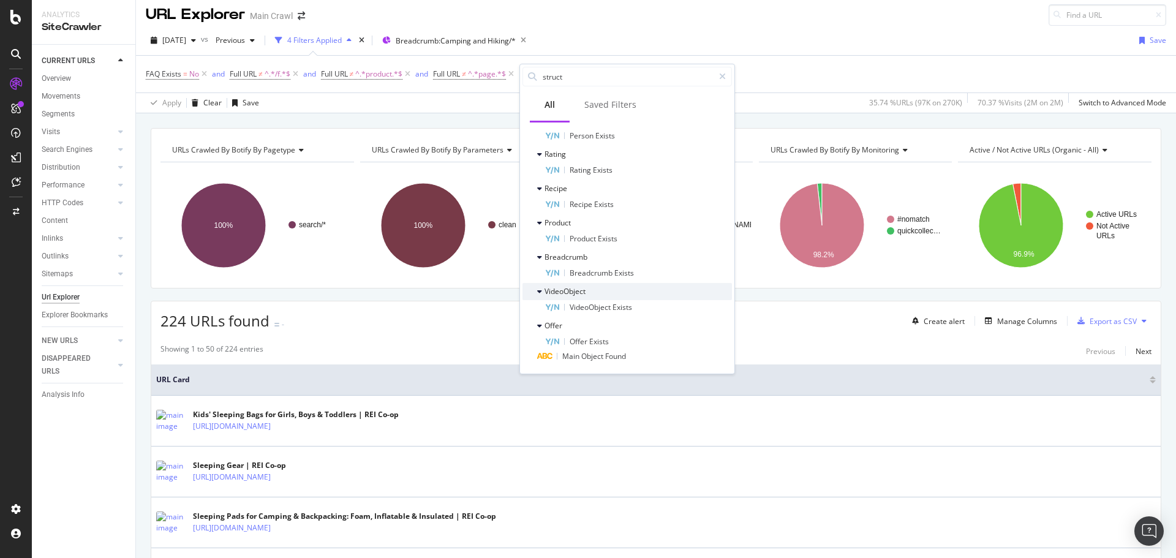
scroll to position [0, 0]
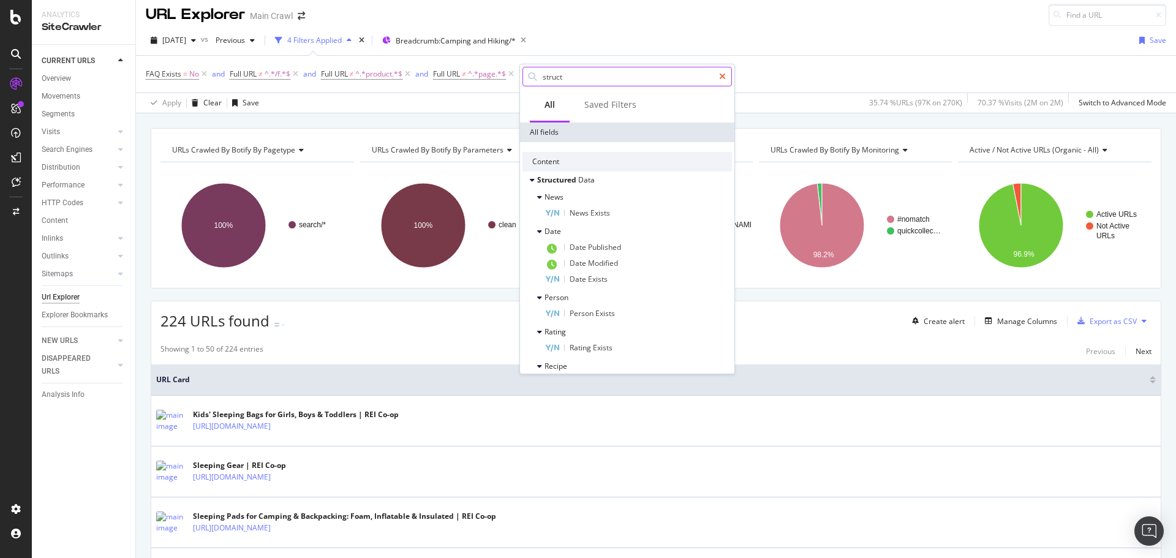
type input "struct"
click at [724, 81] on div at bounding box center [722, 77] width 18 height 20
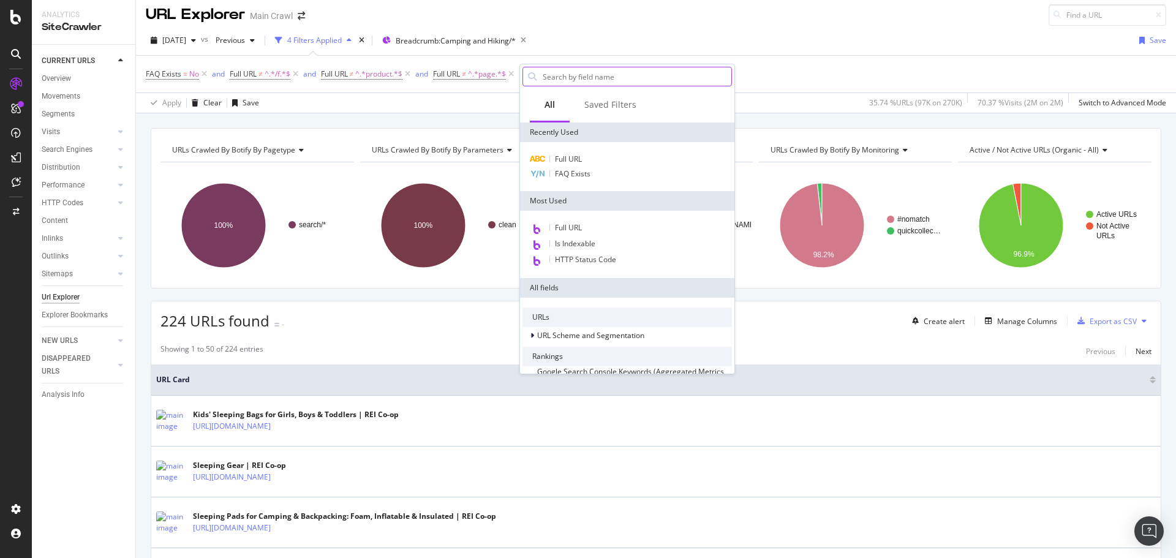
click at [762, 49] on div "[DATE] vs Previous 4 Filters Applied Breadcrumb: Camping and Hiking/* Save" at bounding box center [656, 43] width 1040 height 24
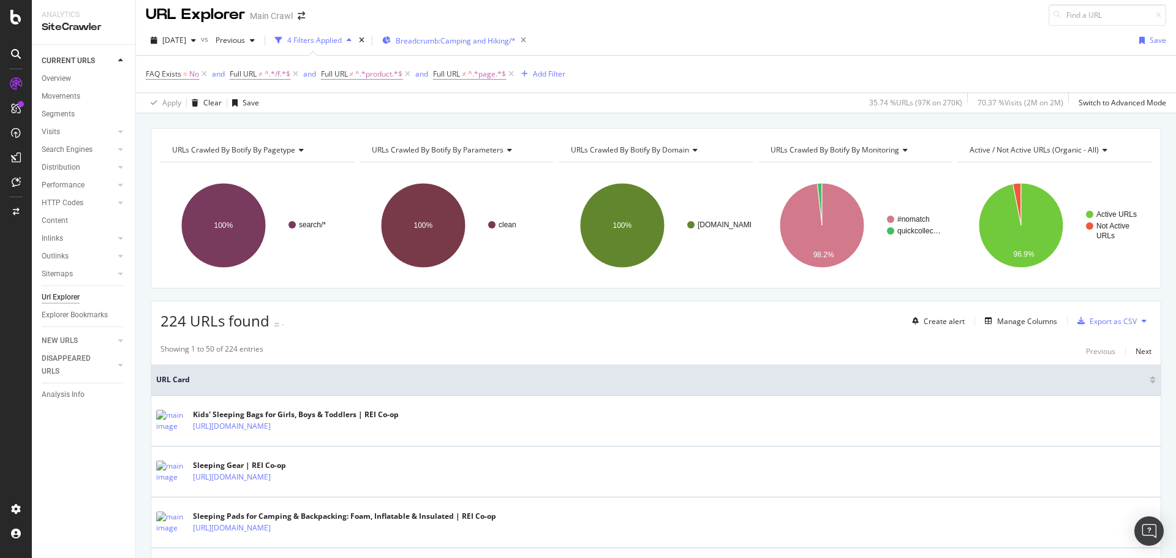
click at [498, 47] on div "Breadcrumb: Camping and Hiking/*" at bounding box center [449, 40] width 134 height 18
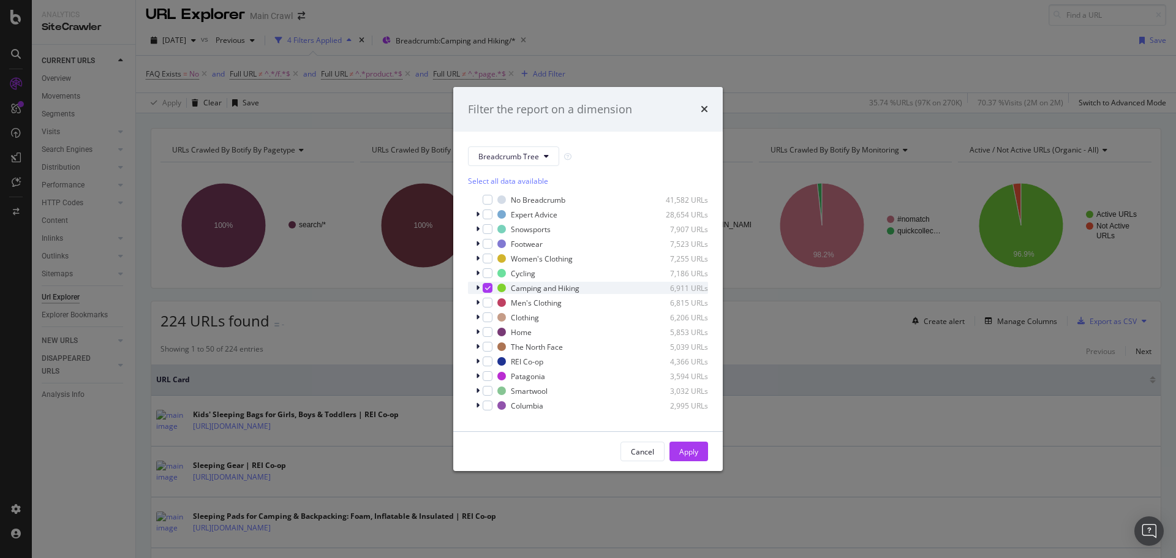
click at [486, 290] on icon "modal" at bounding box center [488, 288] width 6 height 6
click at [488, 272] on div "modal" at bounding box center [488, 273] width 10 height 10
click at [679, 451] on div "Apply" at bounding box center [688, 451] width 19 height 10
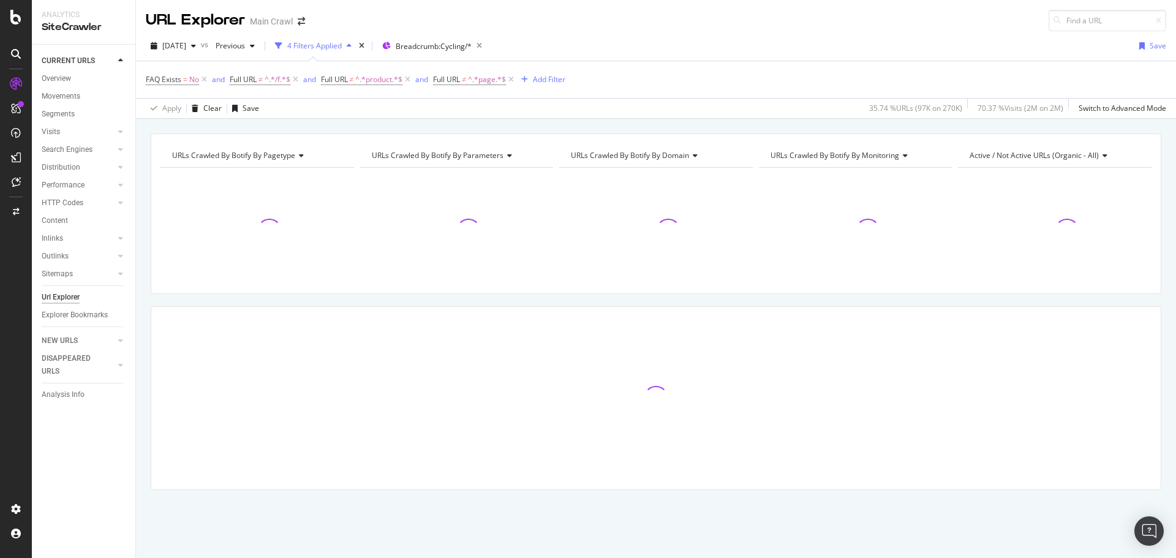
click at [826, 61] on div "FAQ Exists = No and Full URL ≠ ^.*/f.*$ and Full URL ≠ ^.*product.*$ and Full U…" at bounding box center [656, 79] width 1020 height 37
click at [571, 50] on div "[DATE] vs Previous 4 Filters Applied Breadcrumb: Cycling/* Save" at bounding box center [656, 48] width 1040 height 24
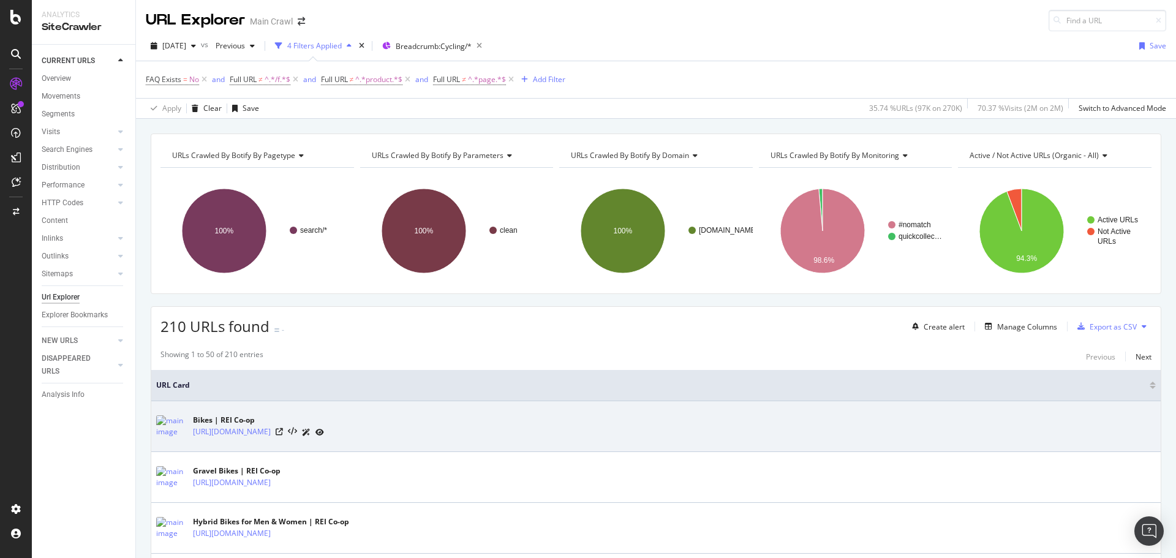
scroll to position [61, 0]
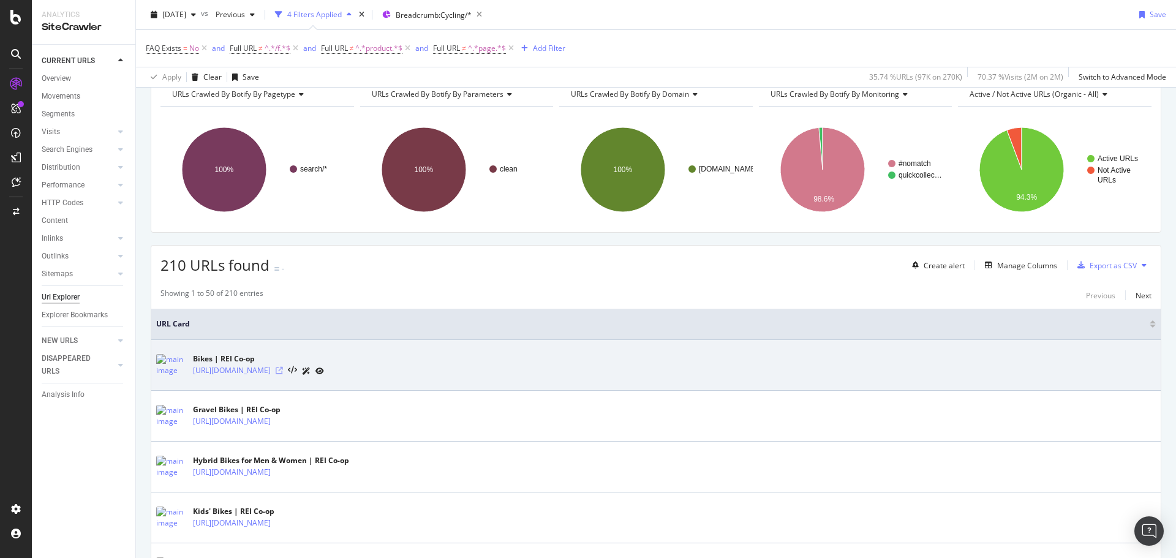
click at [283, 373] on icon at bounding box center [279, 370] width 7 height 7
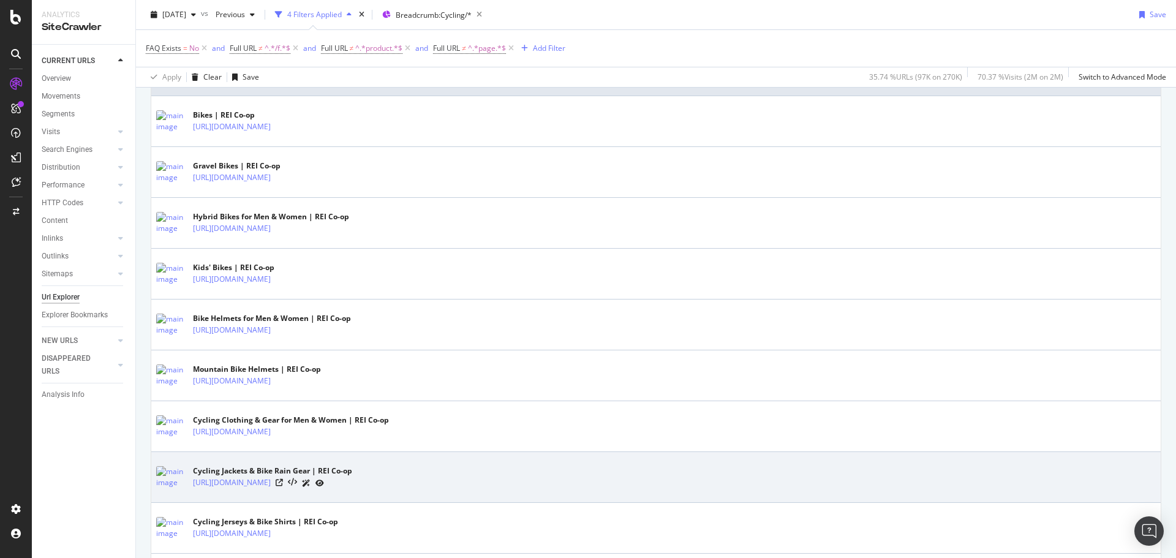
scroll to position [367, 0]
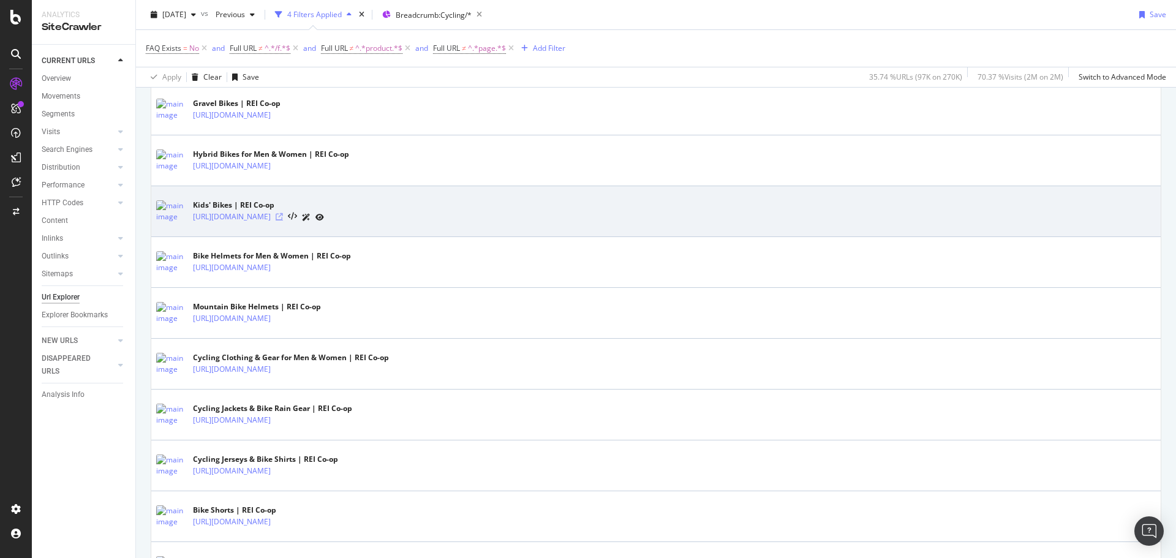
click at [283, 219] on icon at bounding box center [279, 216] width 7 height 7
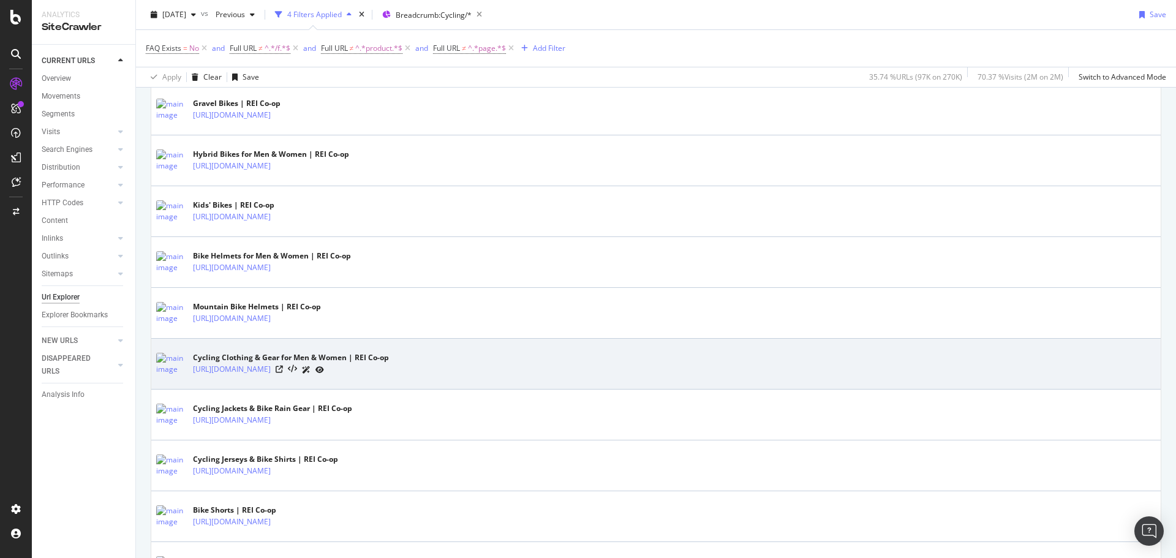
scroll to position [674, 0]
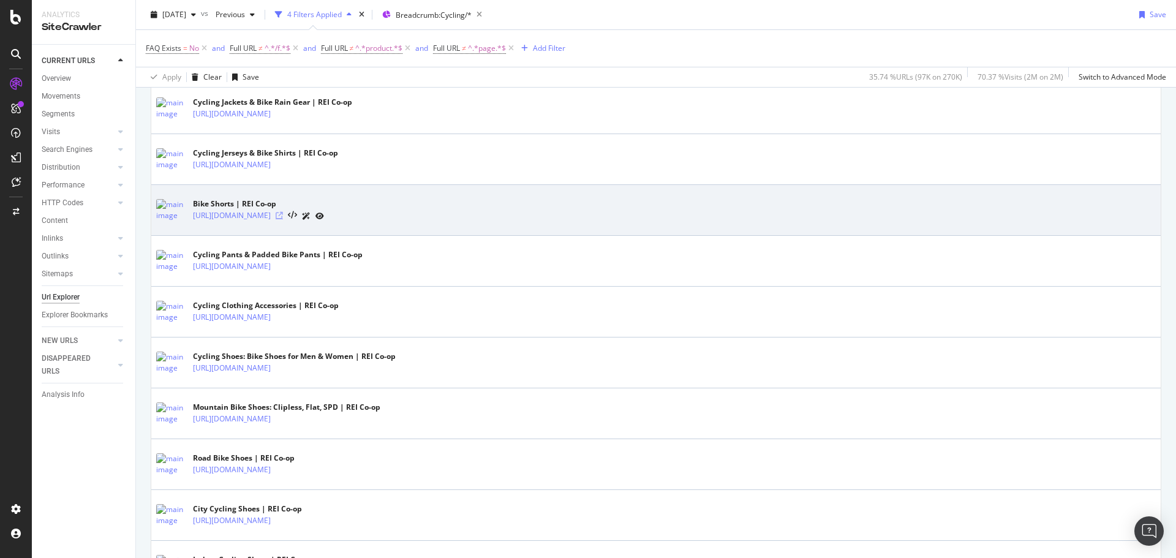
click at [283, 217] on icon at bounding box center [279, 215] width 7 height 7
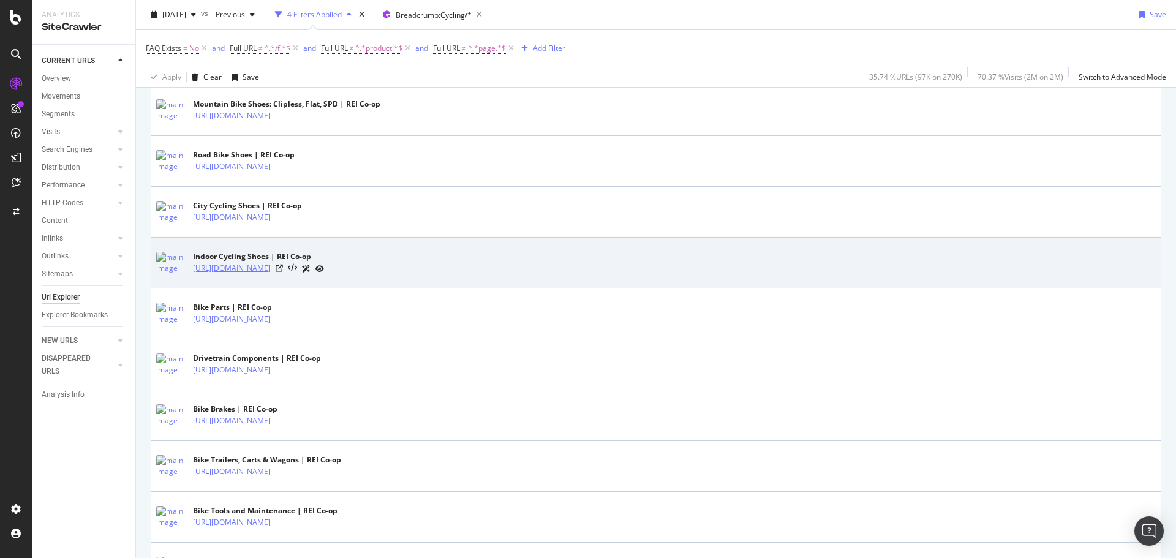
scroll to position [1041, 0]
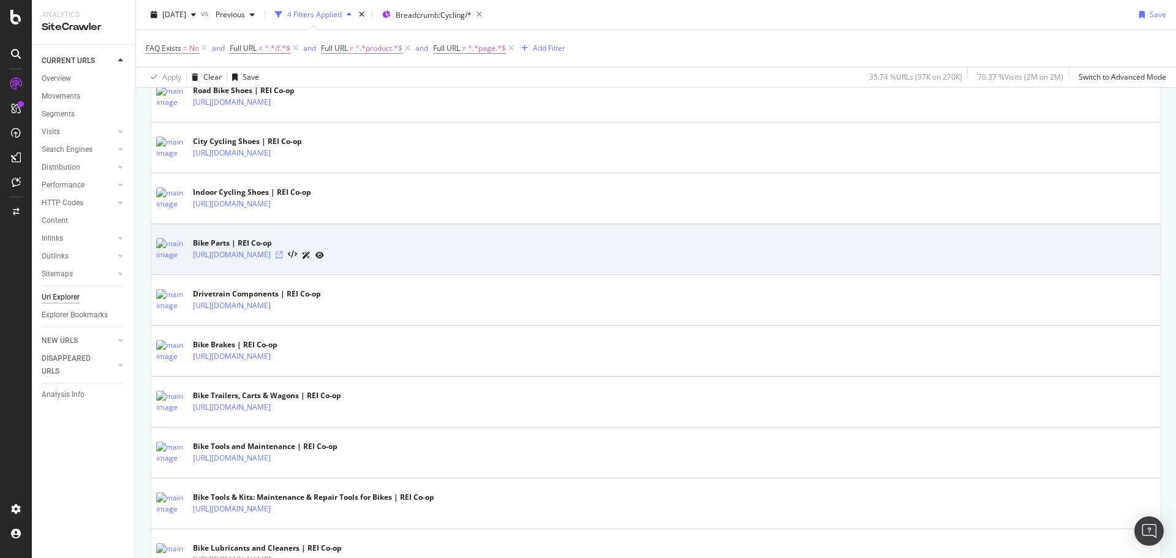
click at [283, 258] on icon at bounding box center [279, 254] width 7 height 7
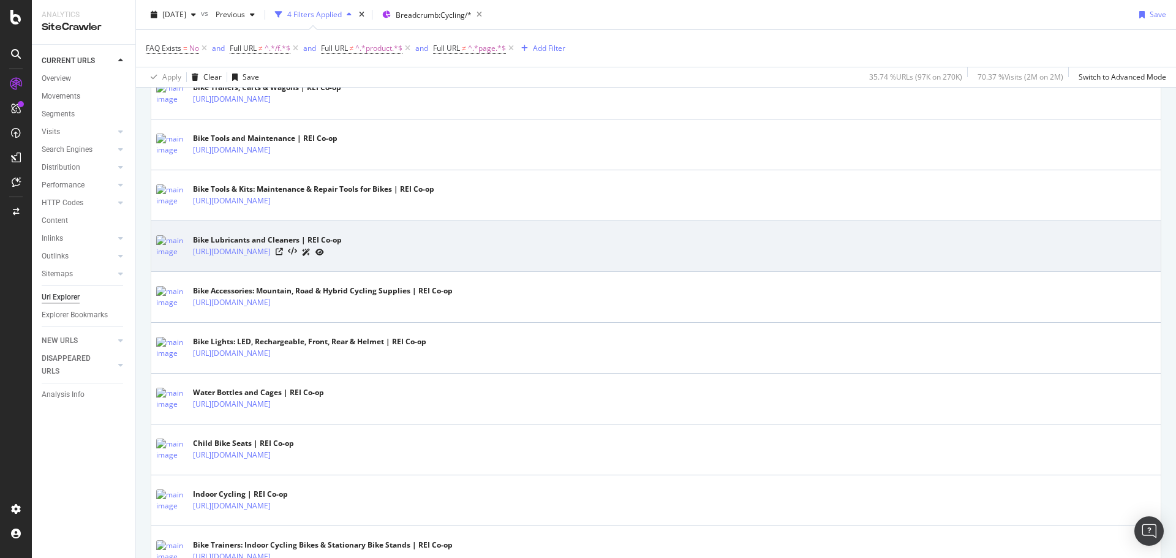
scroll to position [1409, 0]
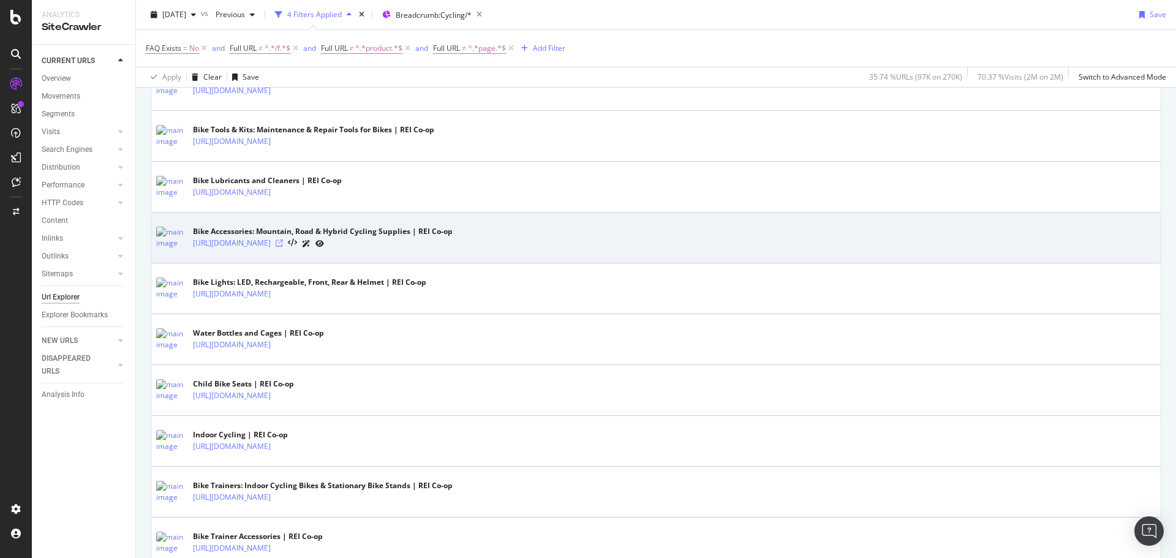
click at [283, 247] on icon at bounding box center [279, 242] width 7 height 7
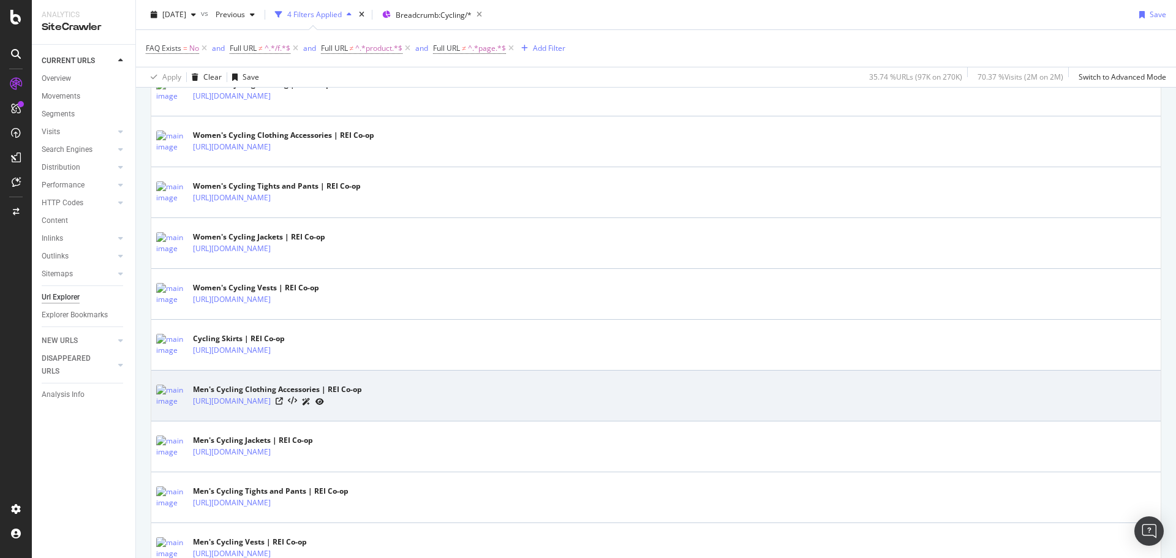
scroll to position [2021, 0]
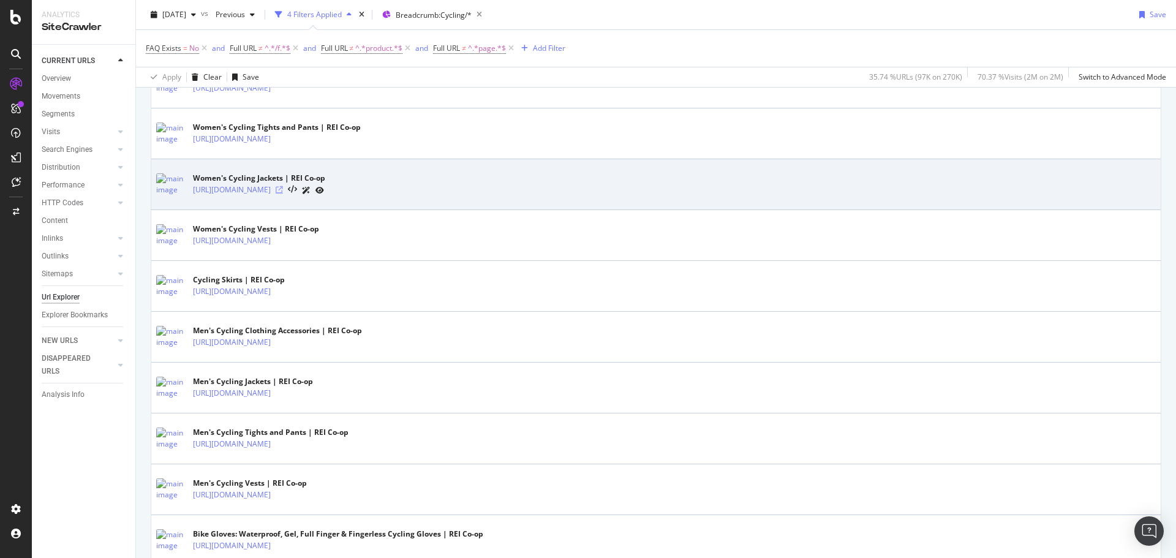
click at [283, 190] on icon at bounding box center [279, 189] width 7 height 7
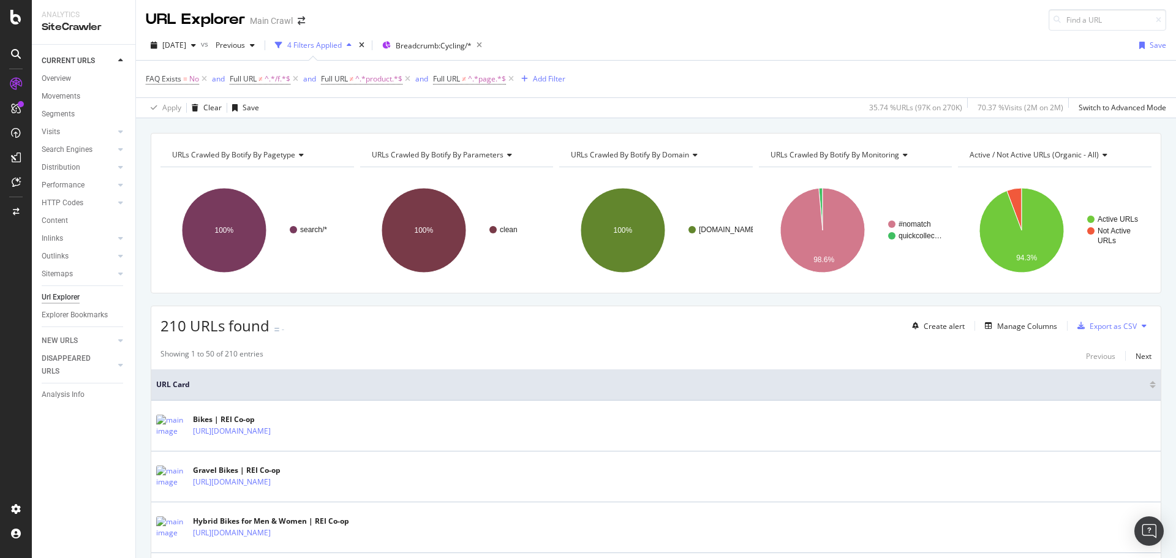
scroll to position [0, 0]
click at [336, 353] on div "Showing 1 to 50 of 210 entries Previous Next" at bounding box center [655, 356] width 1009 height 15
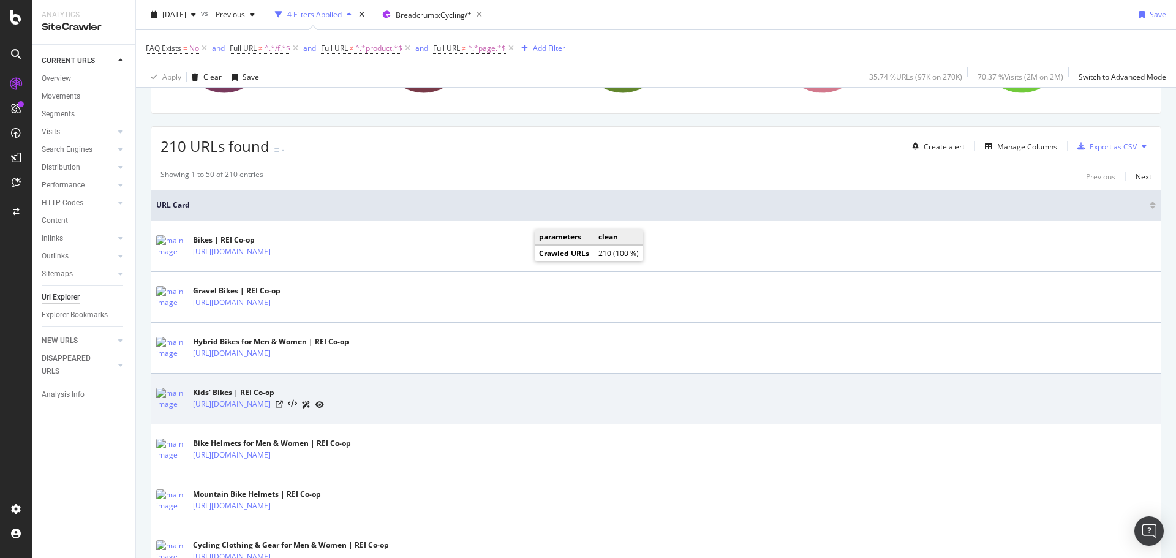
scroll to position [184, 0]
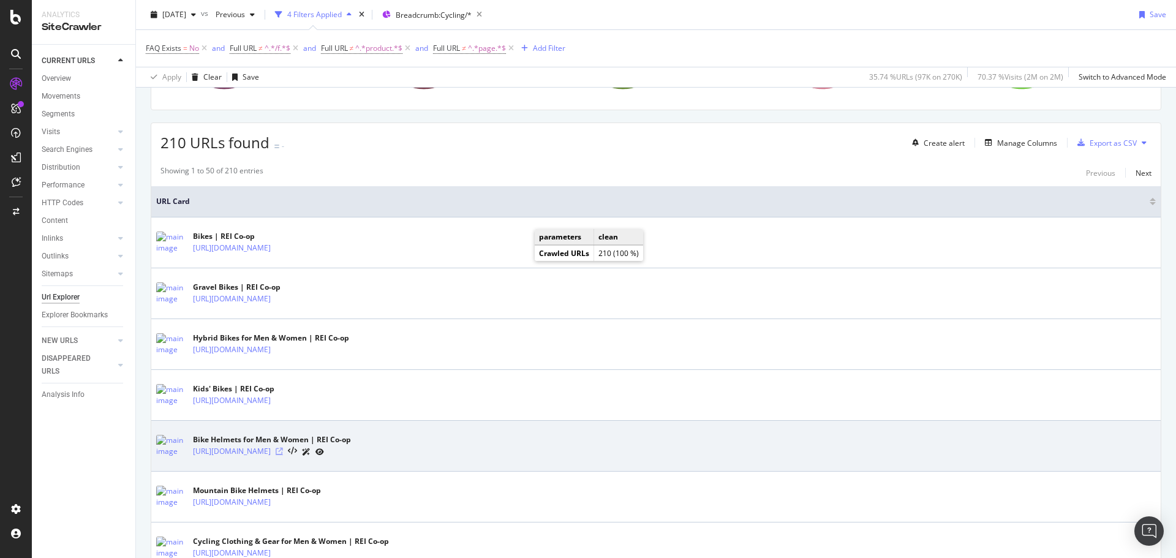
click at [283, 454] on icon at bounding box center [279, 451] width 7 height 7
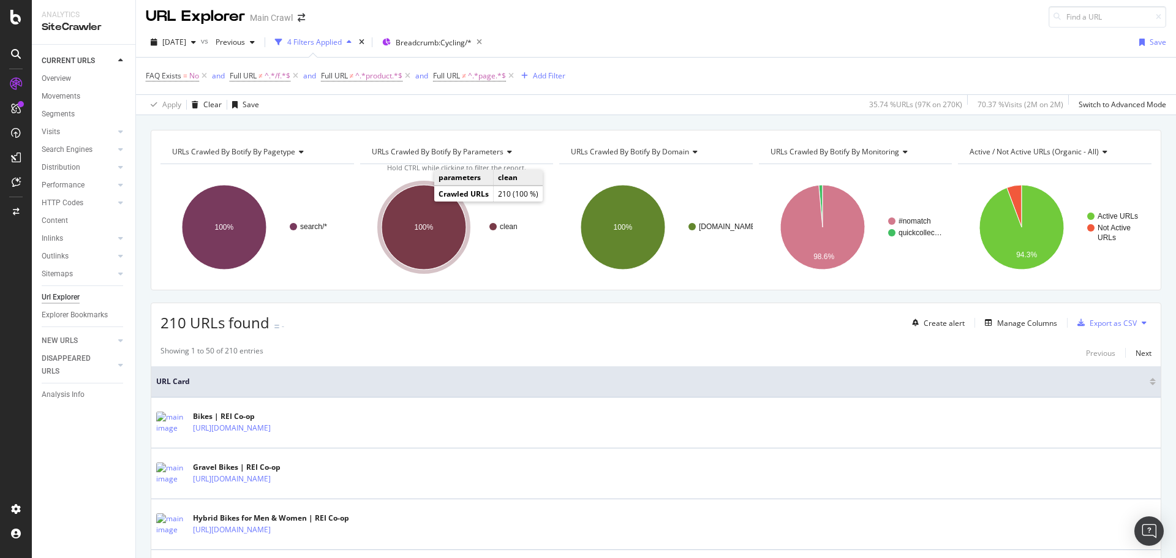
scroll to position [0, 0]
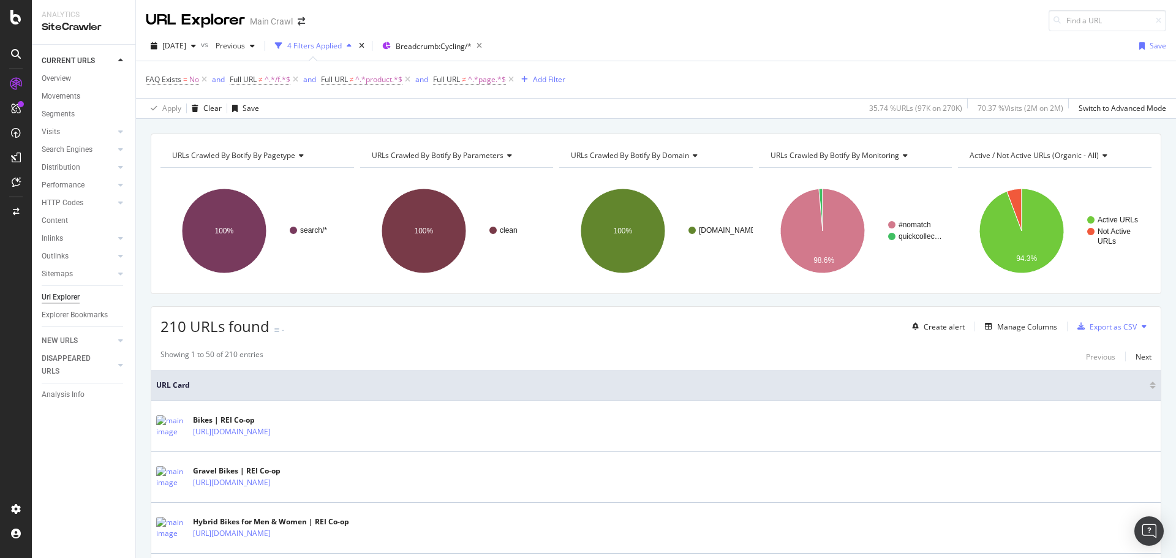
click at [621, 39] on div "[DATE] vs Previous 4 Filters Applied Breadcrumb: Cycling/* Save" at bounding box center [656, 48] width 1040 height 24
click at [444, 44] on span "Breadcrumb: Cycling/*" at bounding box center [434, 46] width 76 height 10
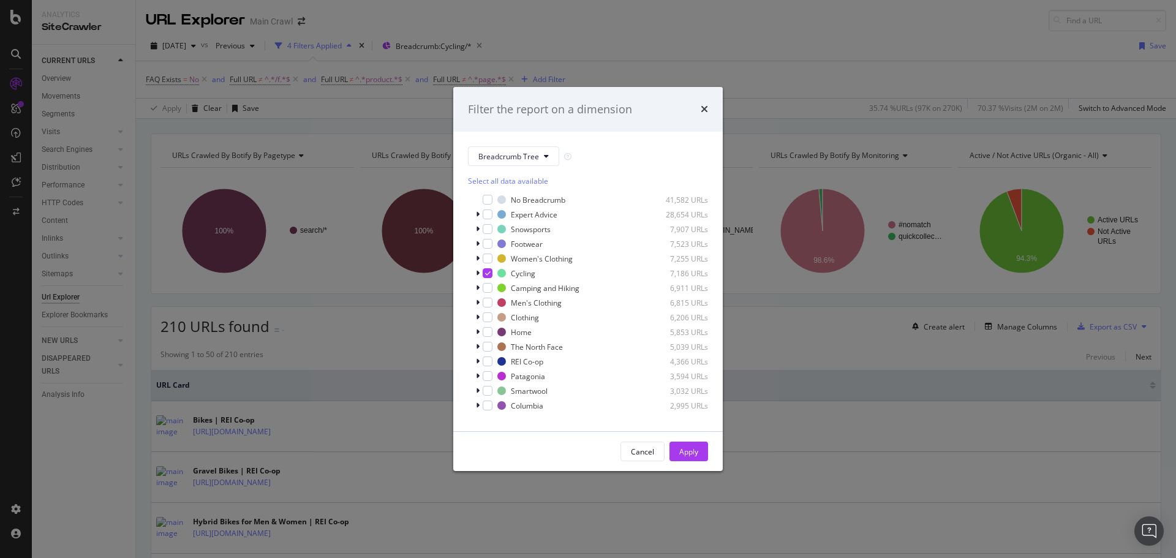
scroll to position [10, 0]
drag, startPoint x: 707, startPoint y: 108, endPoint x: 698, endPoint y: 119, distance: 14.5
click at [707, 108] on icon "times" at bounding box center [704, 109] width 7 height 10
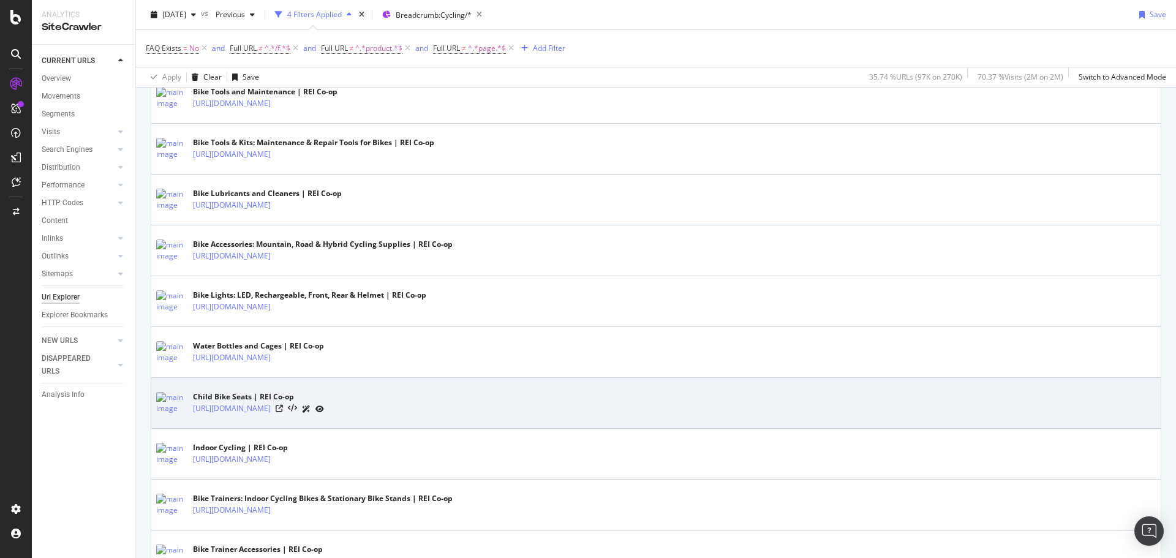
scroll to position [1470, 0]
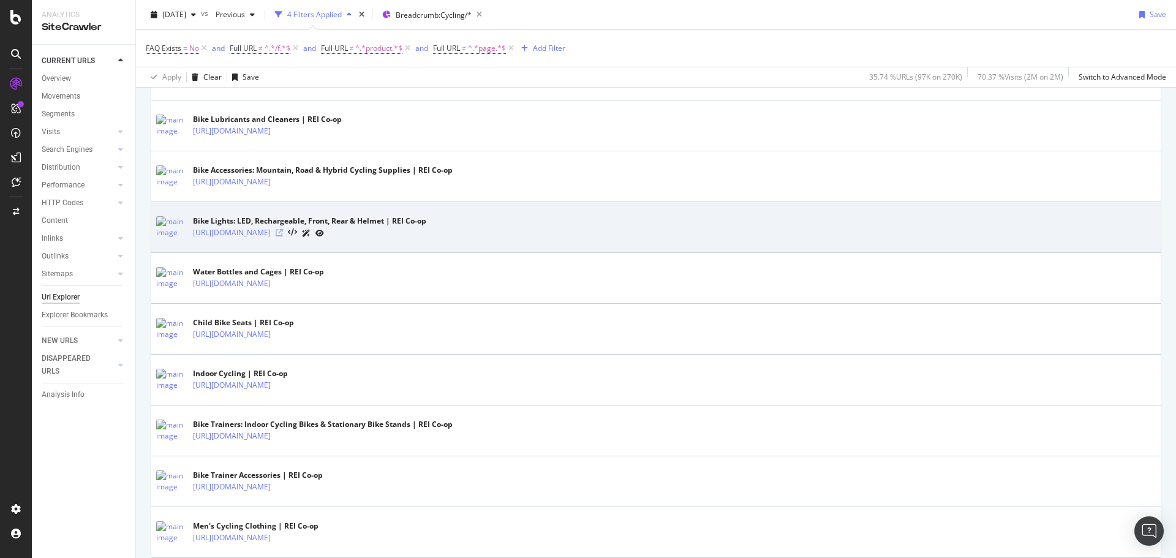
click at [283, 233] on icon at bounding box center [279, 232] width 7 height 7
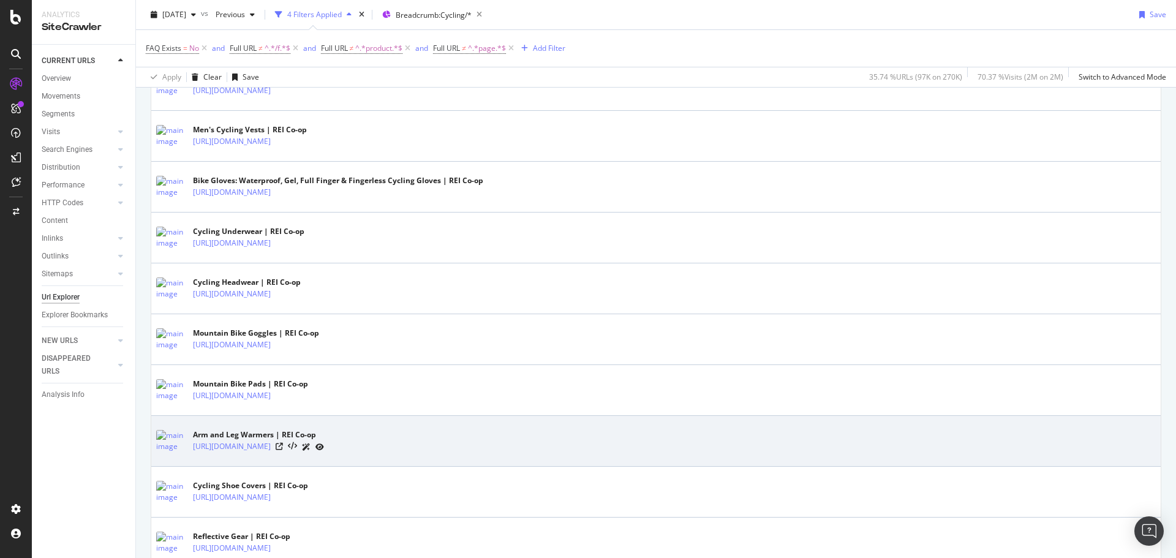
scroll to position [2455, 0]
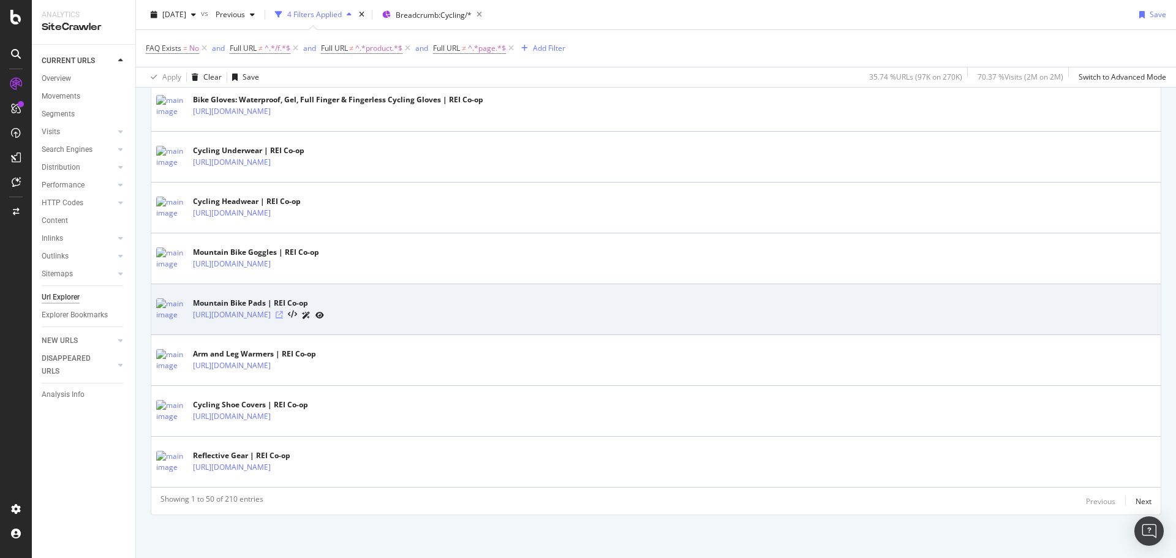
click at [283, 314] on icon at bounding box center [279, 314] width 7 height 7
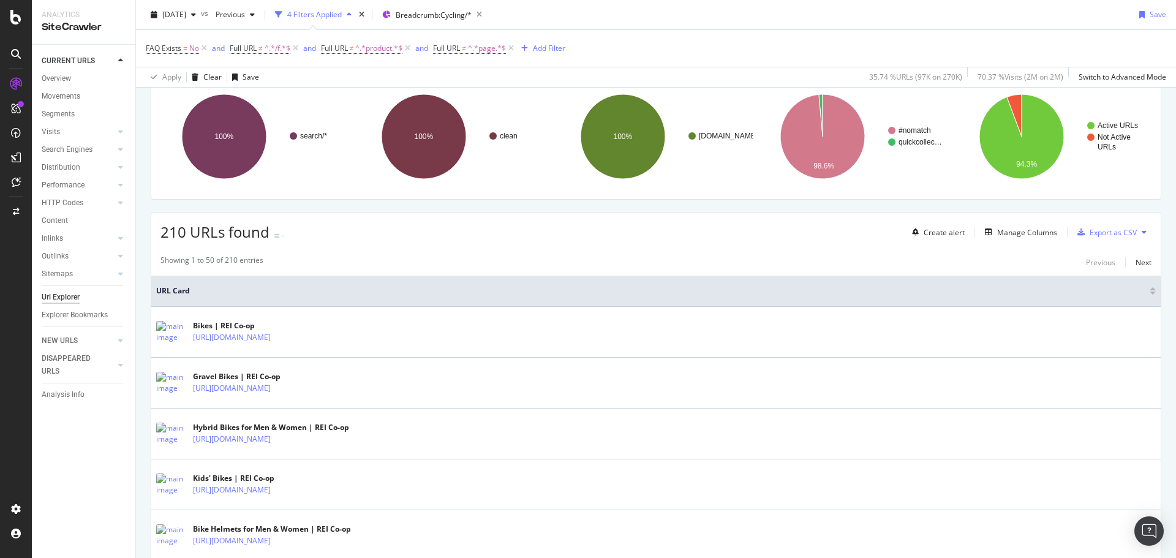
scroll to position [0, 0]
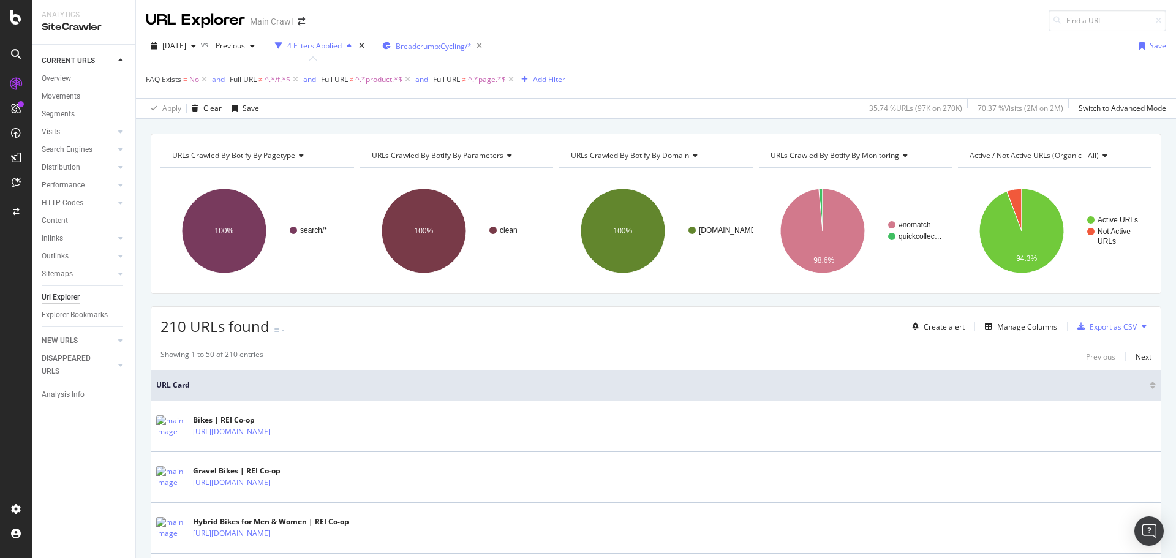
click at [472, 51] on div "Breadcrumb: Cycling/*" at bounding box center [426, 46] width 89 height 18
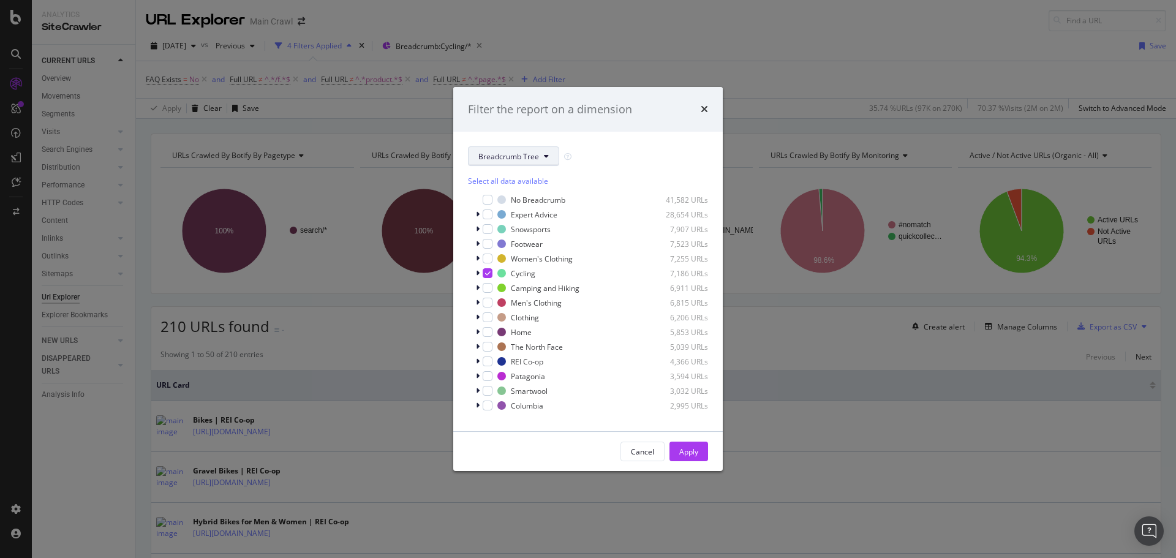
click at [534, 159] on span "Breadcrumb Tree" at bounding box center [508, 156] width 61 height 10
click at [617, 125] on div "Filter the report on a dimension" at bounding box center [587, 109] width 269 height 45
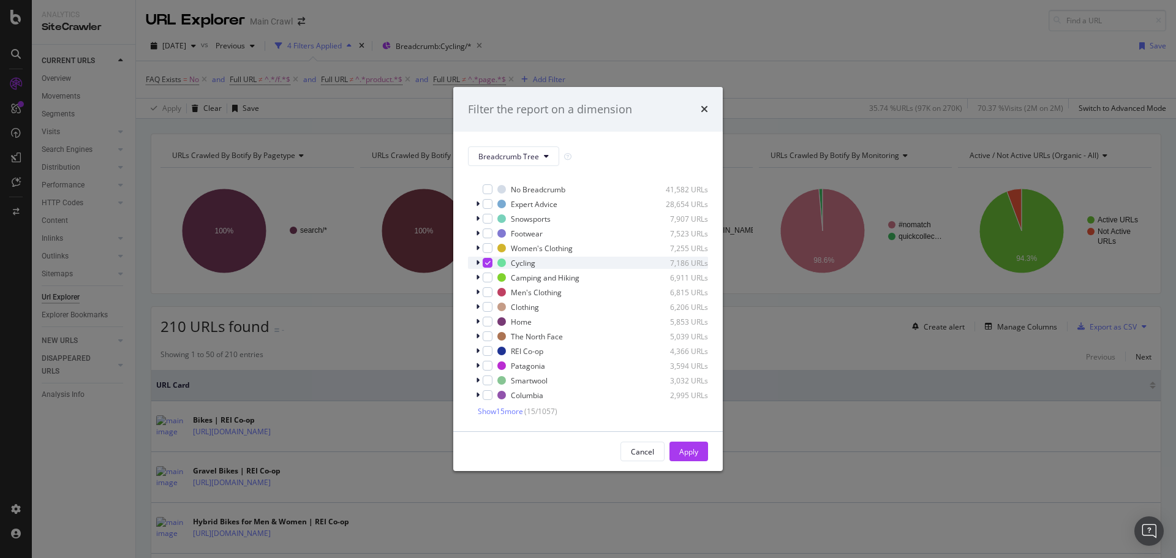
click at [489, 265] on icon "modal" at bounding box center [488, 263] width 6 height 6
click at [486, 218] on div "modal" at bounding box center [488, 219] width 10 height 10
click at [688, 447] on div "Apply" at bounding box center [688, 451] width 19 height 10
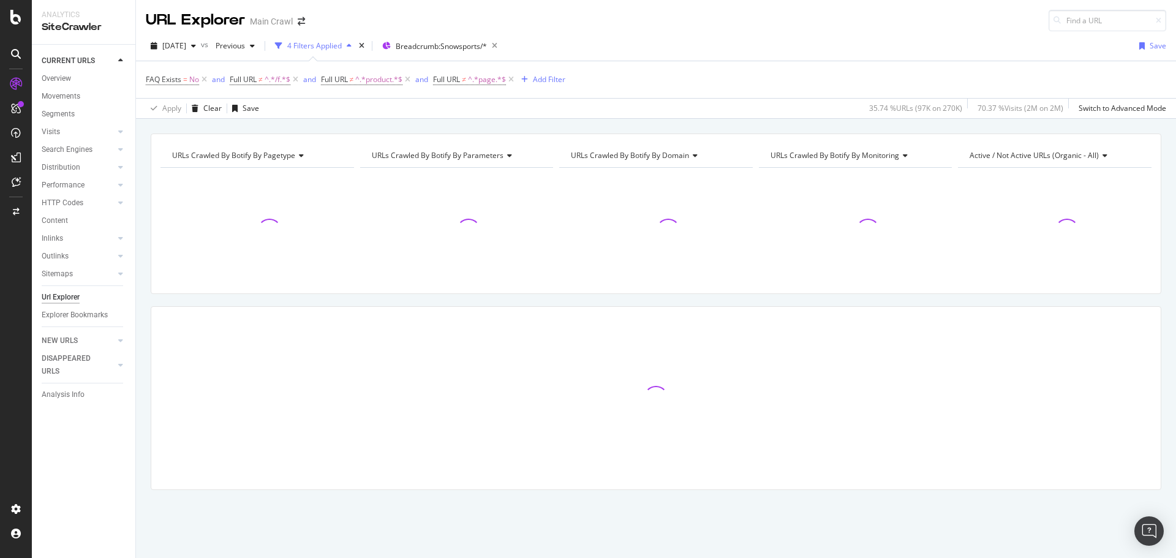
click at [620, 57] on div "[DATE] vs Previous 4 Filters Applied Breadcrumb: Snowsports/* Save" at bounding box center [656, 48] width 1040 height 24
drag, startPoint x: 620, startPoint y: 69, endPoint x: 682, endPoint y: 84, distance: 64.2
click at [620, 69] on div "FAQ Exists = No and Full URL ≠ ^.*/f.*$ and Full URL ≠ ^.*product.*$ and Full U…" at bounding box center [656, 79] width 1020 height 37
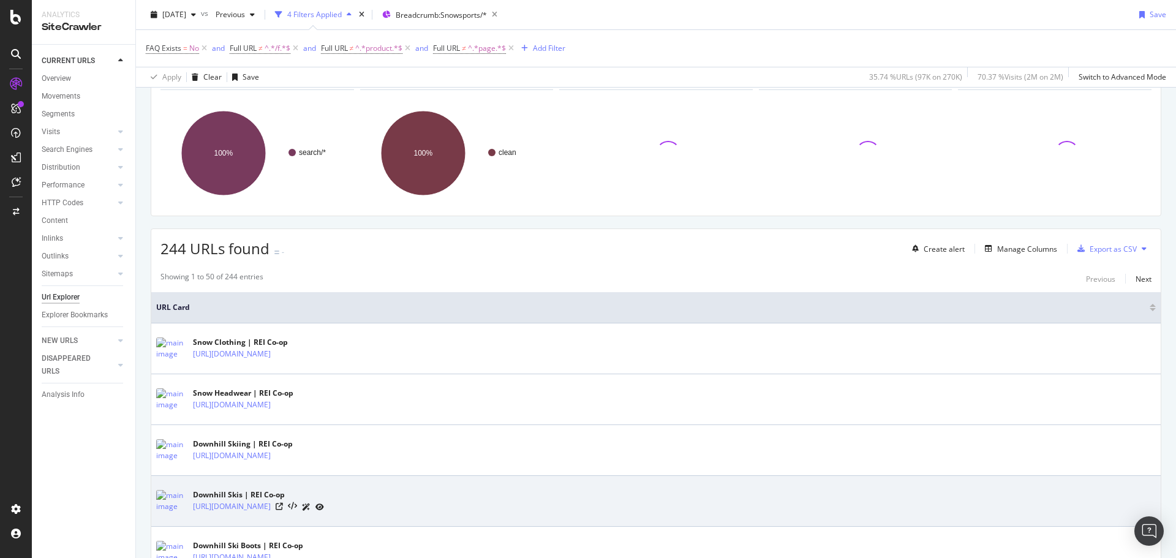
scroll to position [184, 0]
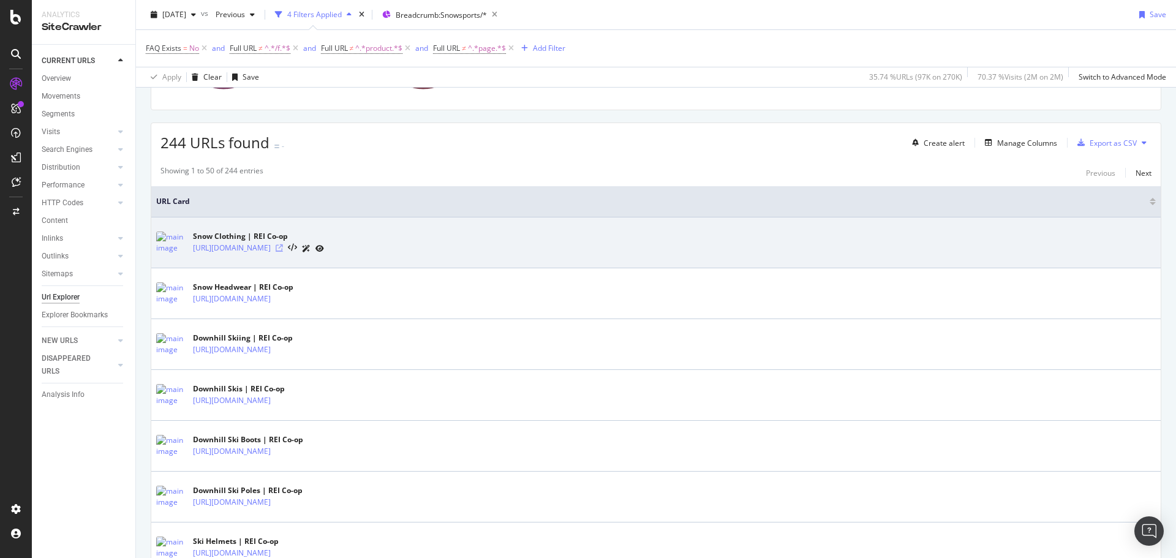
click at [283, 248] on icon at bounding box center [279, 247] width 7 height 7
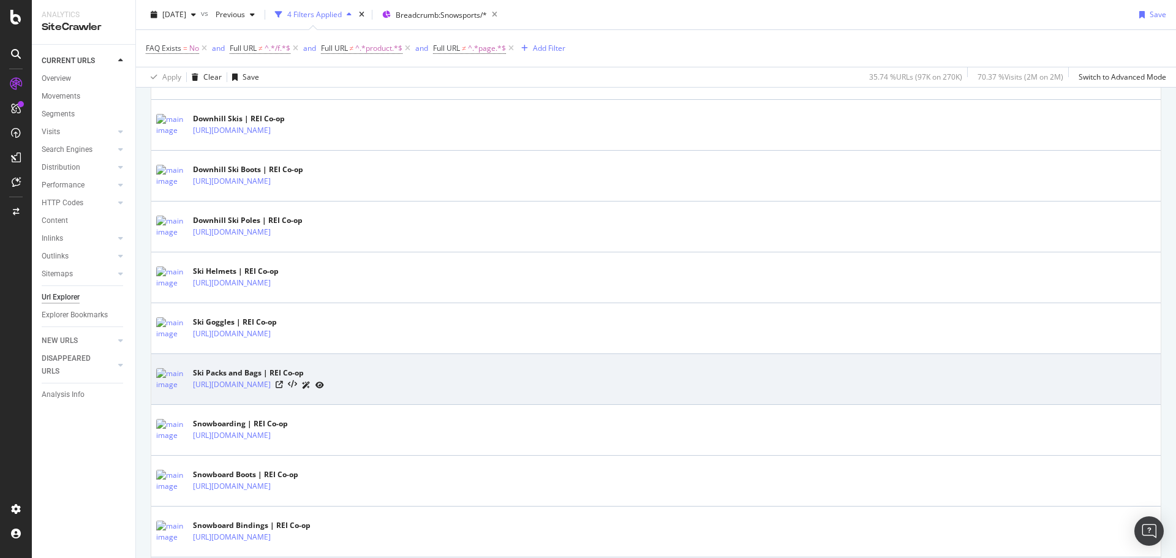
scroll to position [490, 0]
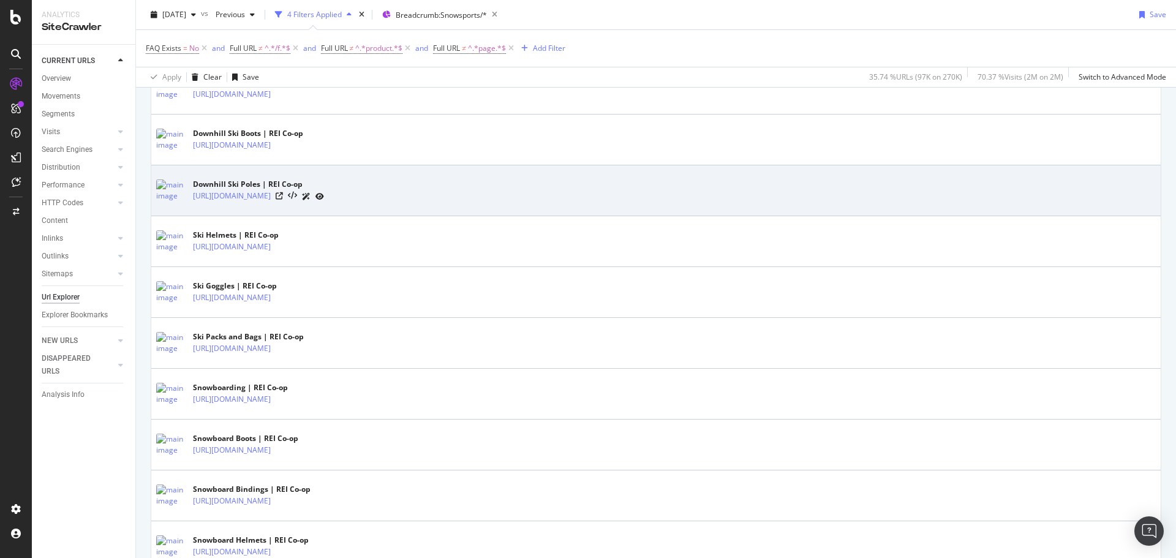
click at [321, 213] on td "Downhill Ski Poles | REI Co-op [URL][DOMAIN_NAME]" at bounding box center [655, 190] width 1009 height 51
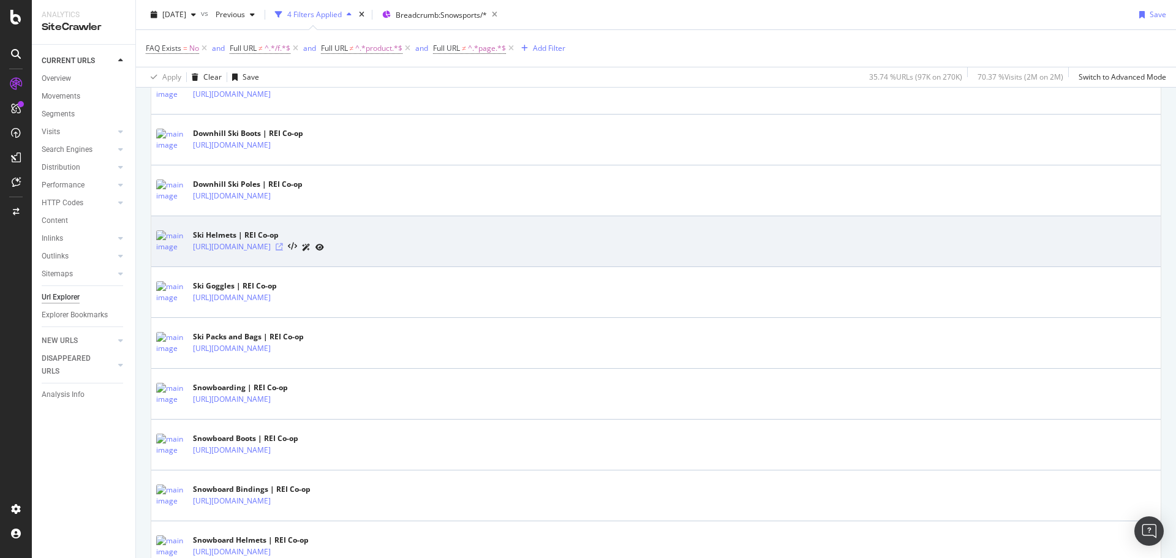
click at [283, 247] on icon at bounding box center [279, 246] width 7 height 7
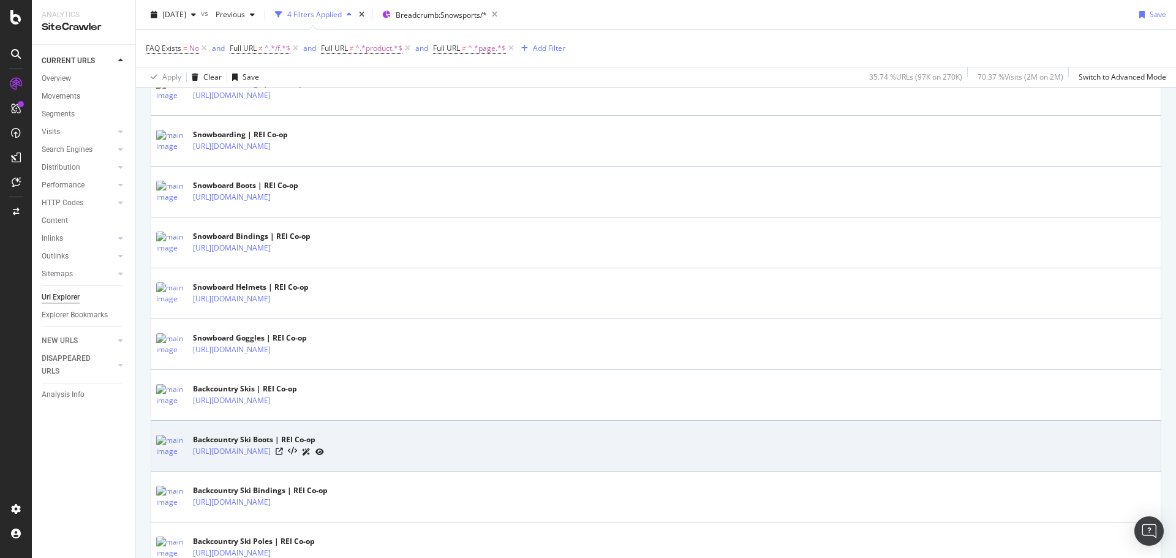
scroll to position [857, 0]
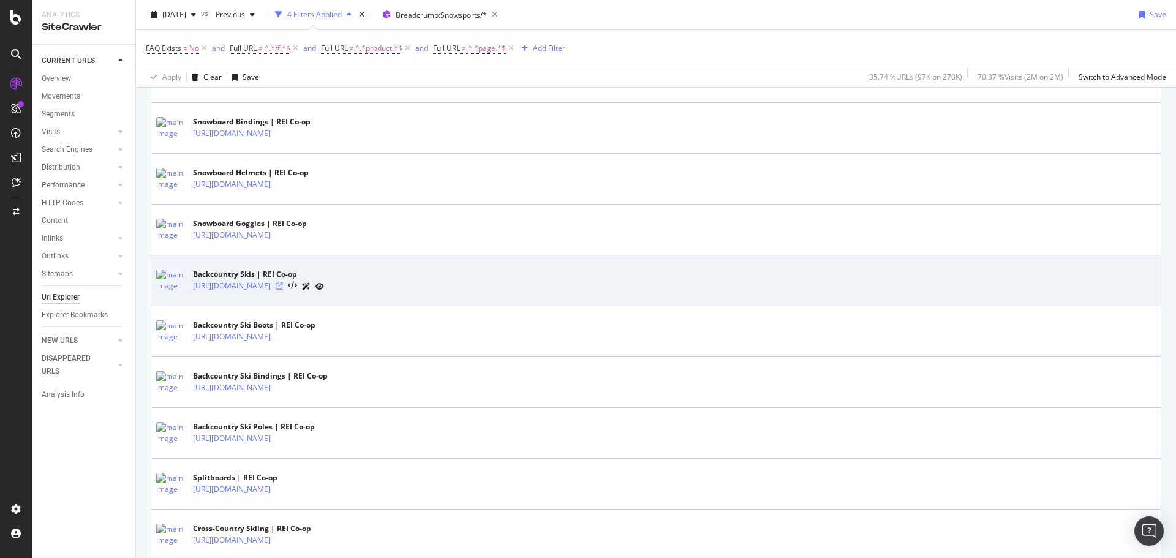
click at [283, 285] on icon at bounding box center [279, 285] width 7 height 7
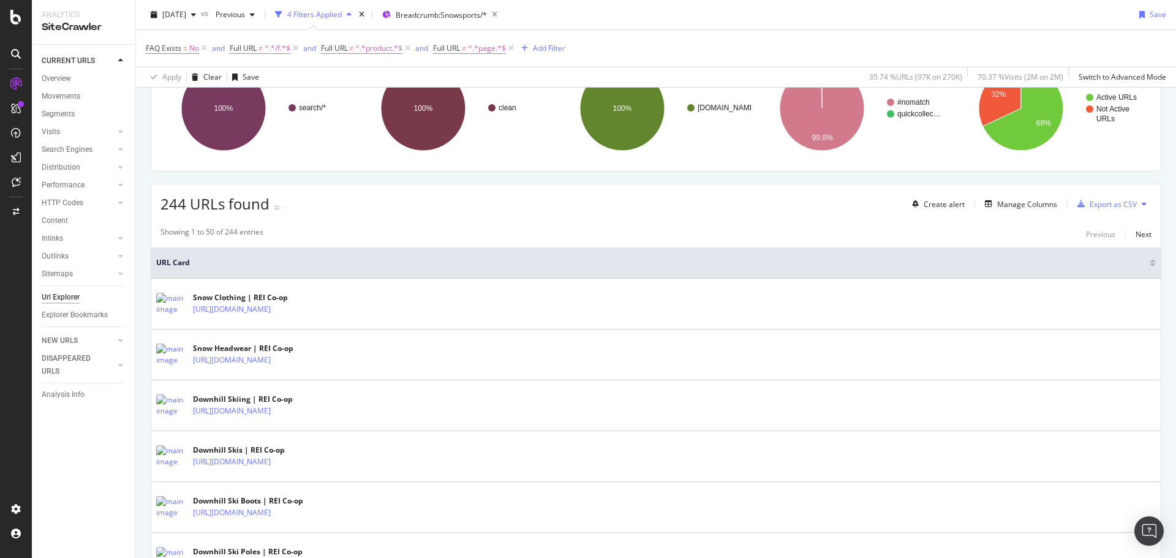
scroll to position [0, 0]
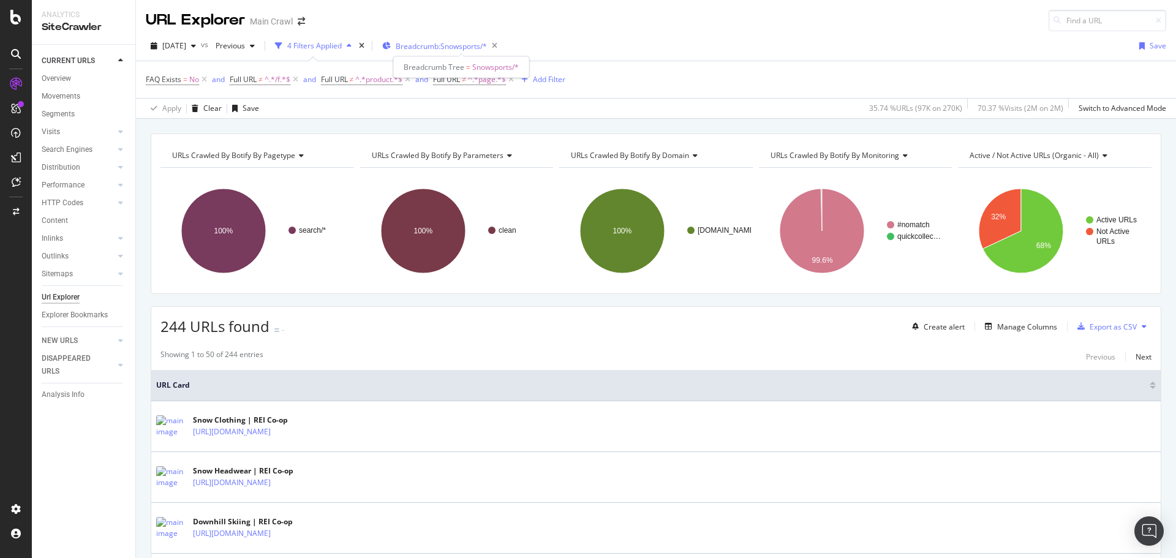
click at [477, 47] on span "Breadcrumb: Snowsports/*" at bounding box center [441, 46] width 91 height 10
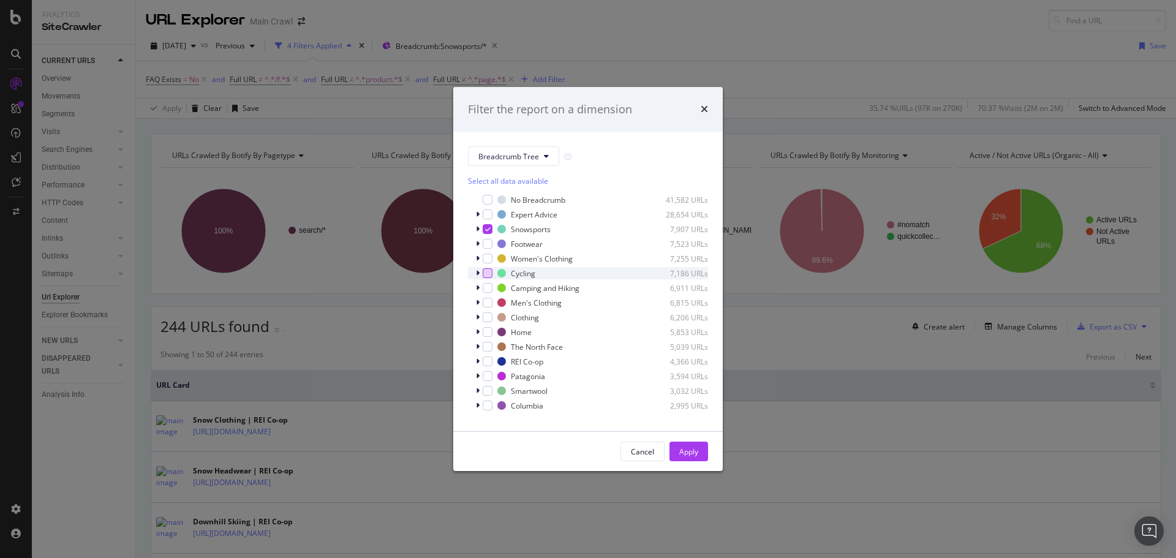
click at [486, 274] on div "modal" at bounding box center [488, 273] width 10 height 10
click at [477, 245] on icon "modal" at bounding box center [478, 243] width 4 height 7
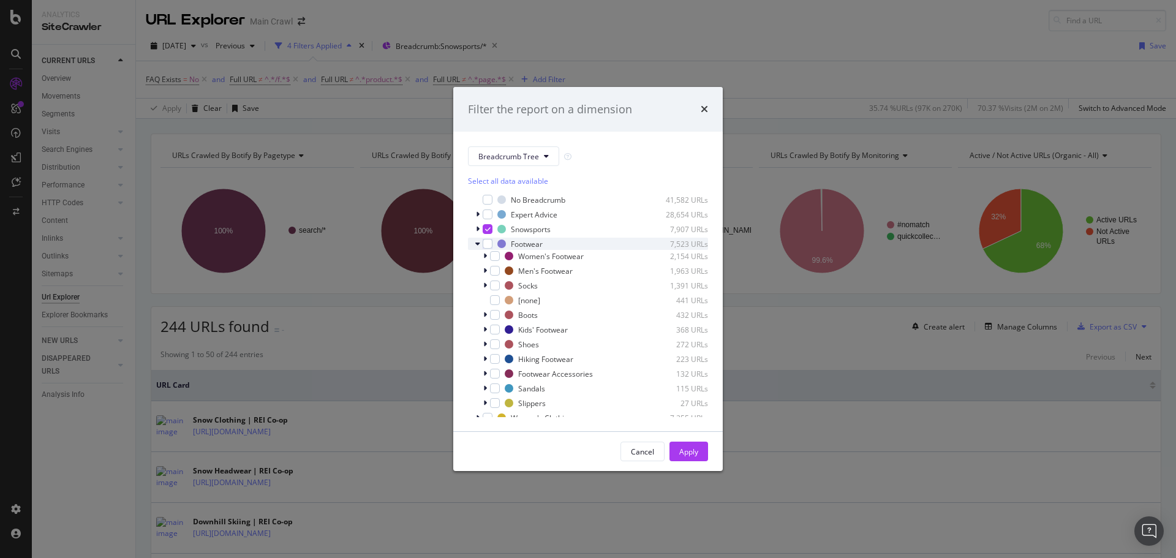
click at [477, 245] on icon "modal" at bounding box center [477, 243] width 5 height 7
click at [477, 245] on icon "modal" at bounding box center [478, 243] width 4 height 7
click at [477, 245] on icon "modal" at bounding box center [477, 243] width 5 height 7
click at [710, 110] on div "Filter the report on a dimension" at bounding box center [587, 109] width 269 height 45
click at [706, 109] on icon "times" at bounding box center [704, 109] width 7 height 10
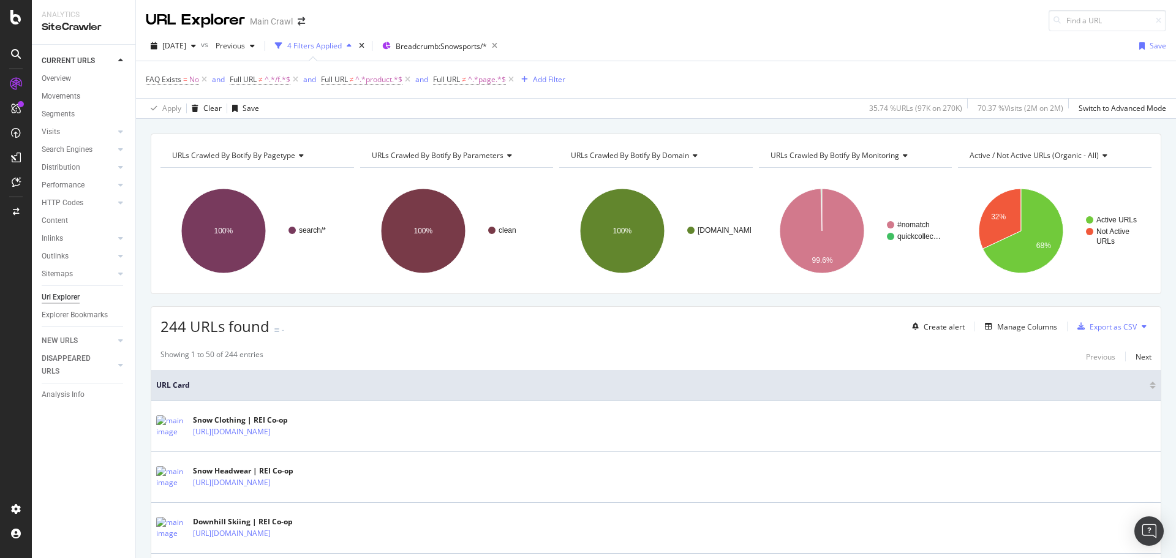
click at [719, 84] on div "FAQ Exists = No and Full URL ≠ ^.*/f.*$ and Full URL ≠ ^.*product.*$ and Full U…" at bounding box center [656, 79] width 1020 height 37
click at [828, 49] on div "[DATE] vs Previous 4 Filters Applied Breadcrumb: Snowsports/* Save" at bounding box center [656, 48] width 1040 height 24
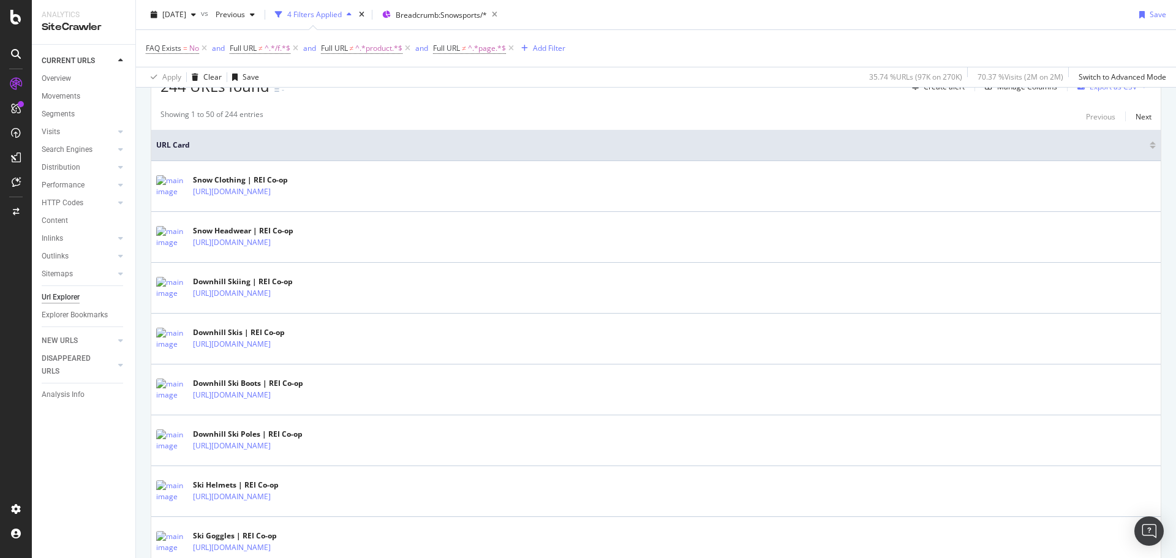
scroll to position [367, 0]
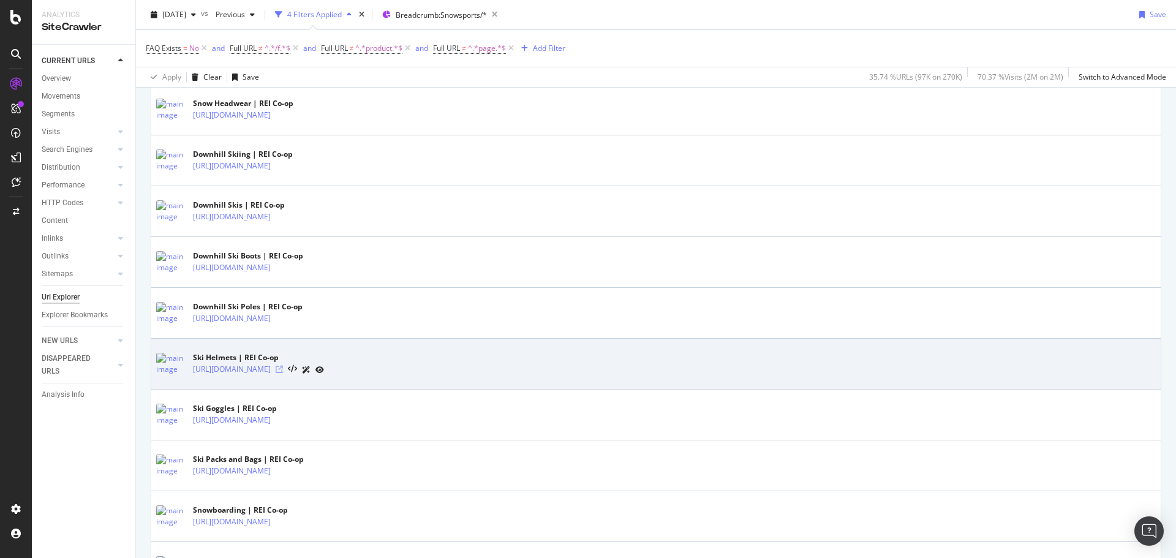
click at [283, 370] on icon at bounding box center [279, 369] width 7 height 7
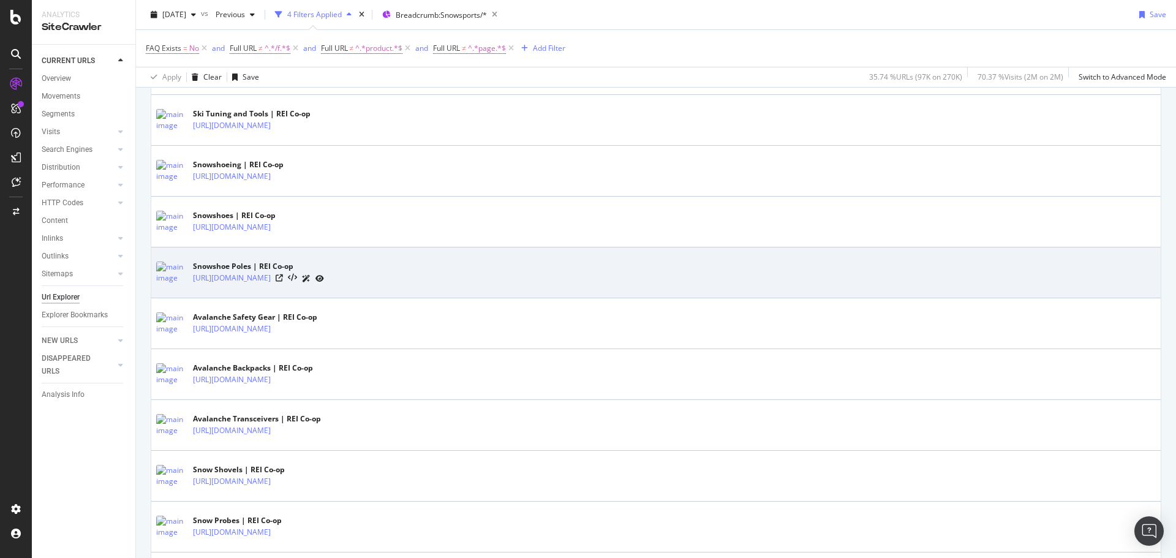
scroll to position [1531, 0]
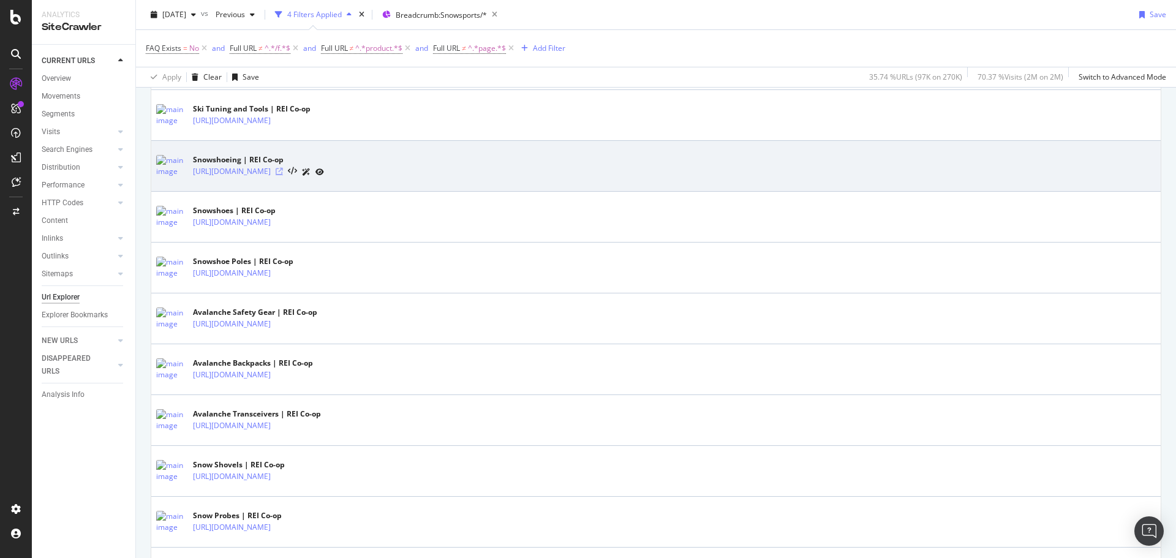
click at [283, 171] on icon at bounding box center [279, 171] width 7 height 7
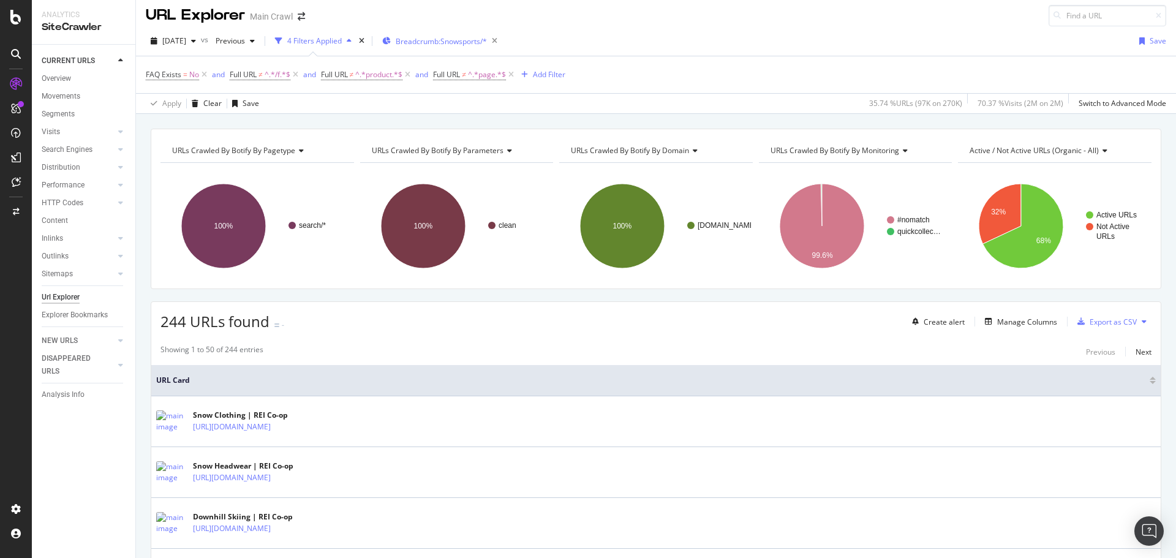
scroll to position [0, 0]
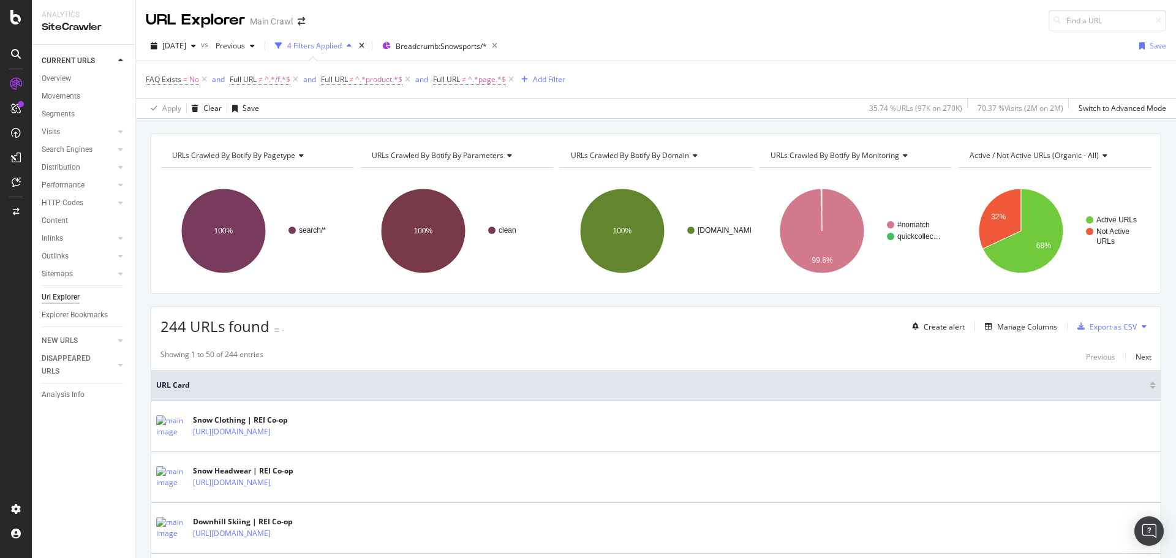
click at [624, 91] on div "FAQ Exists = No and Full URL ≠ ^.*/f.*$ and Full URL ≠ ^.*product.*$ and Full U…" at bounding box center [656, 79] width 1020 height 37
click at [637, 45] on div "[DATE] vs Previous 4 Filters Applied Breadcrumb: Snowsports/* Save" at bounding box center [656, 48] width 1040 height 24
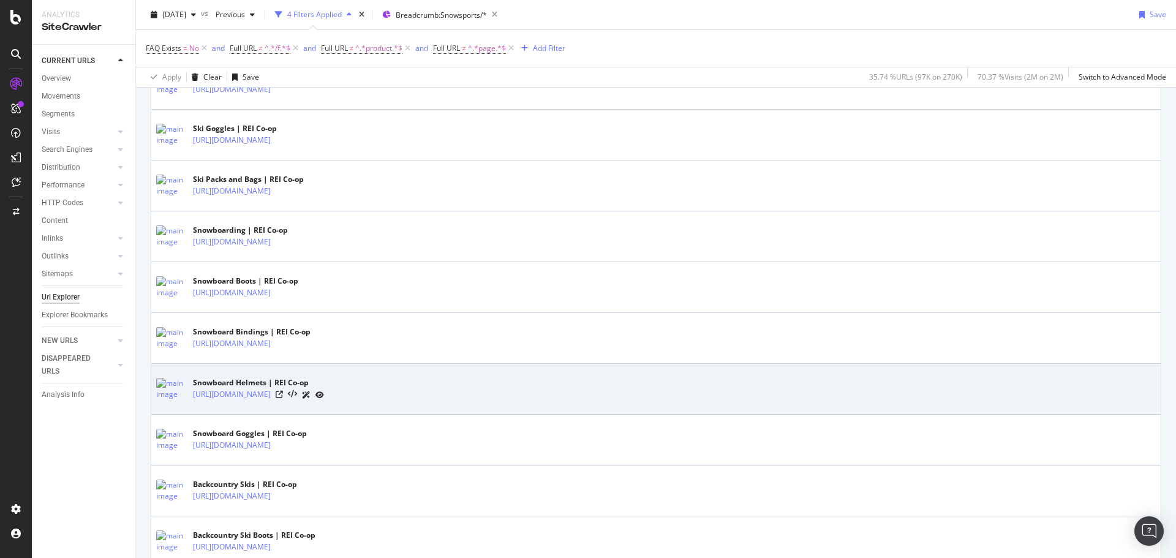
scroll to position [674, 0]
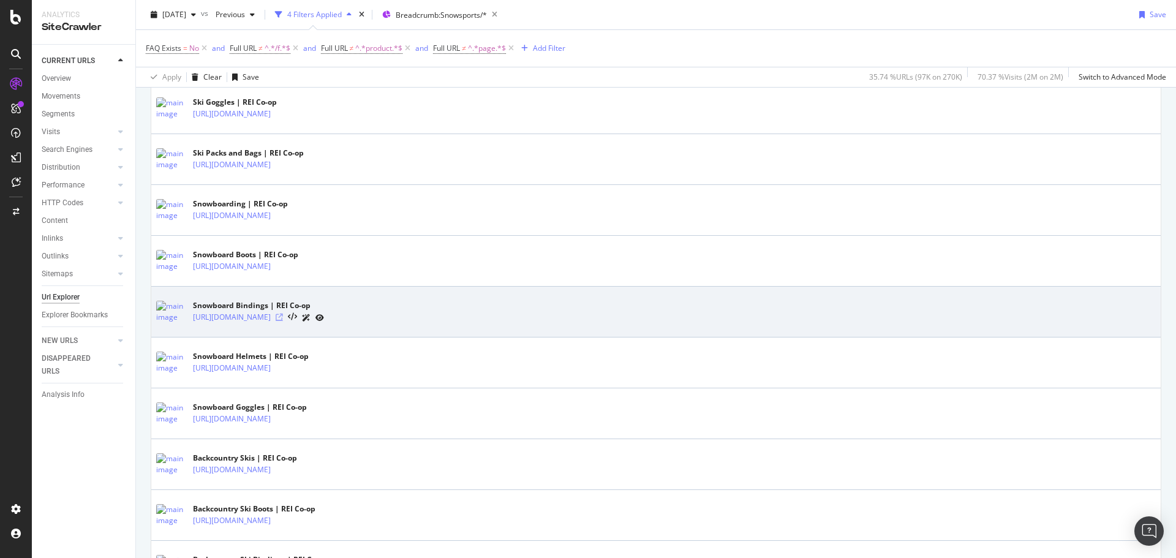
click at [283, 317] on icon at bounding box center [279, 317] width 7 height 7
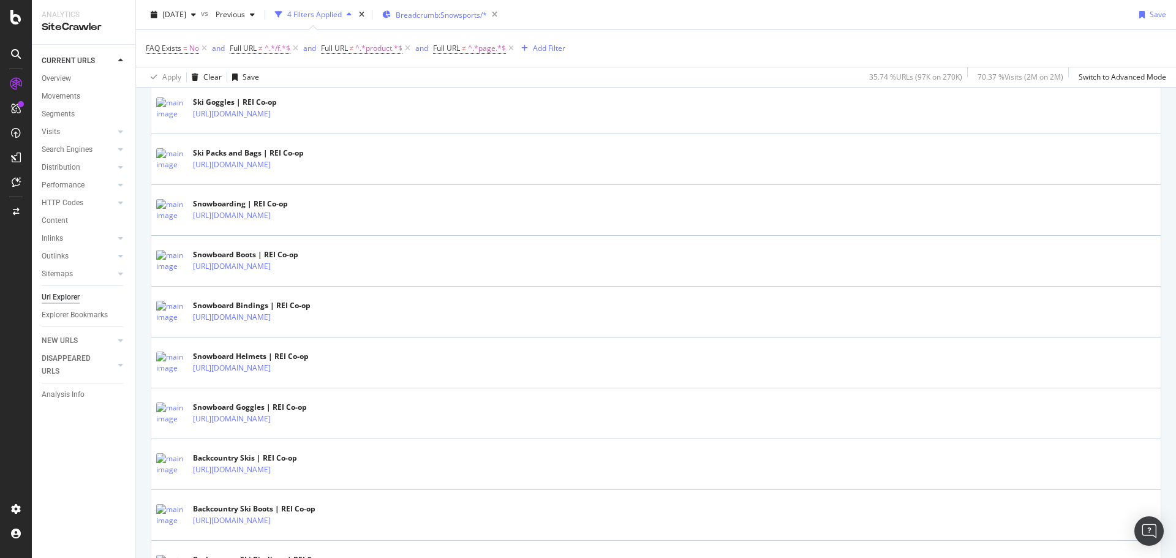
click at [443, 13] on span "Breadcrumb: Snowsports/*" at bounding box center [441, 15] width 91 height 10
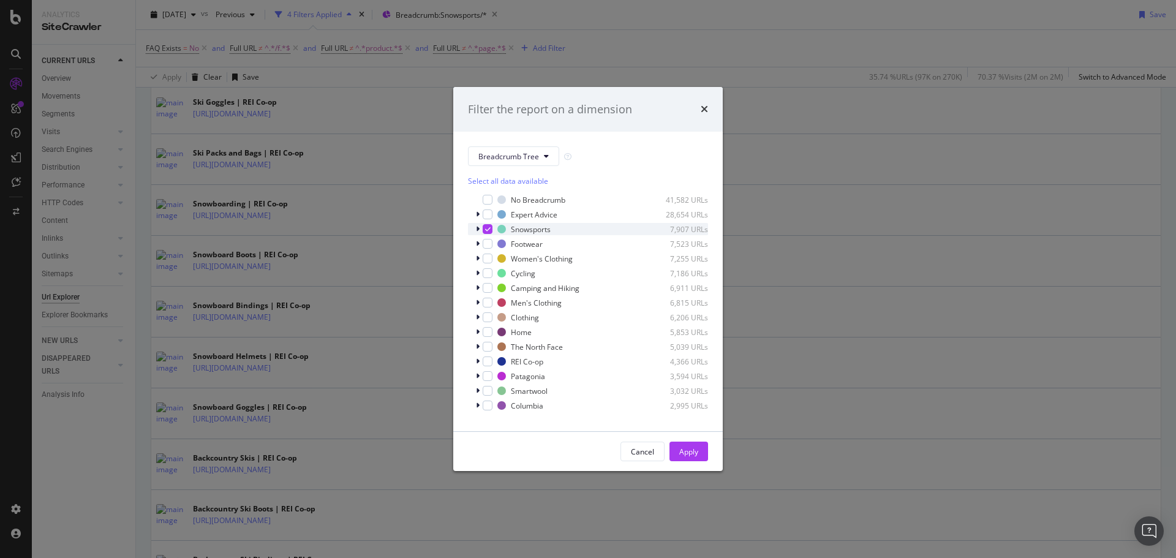
click at [485, 227] on icon "modal" at bounding box center [488, 229] width 6 height 6
click at [483, 274] on div "modal" at bounding box center [488, 273] width 10 height 10
click at [690, 448] on div "Apply" at bounding box center [688, 451] width 19 height 10
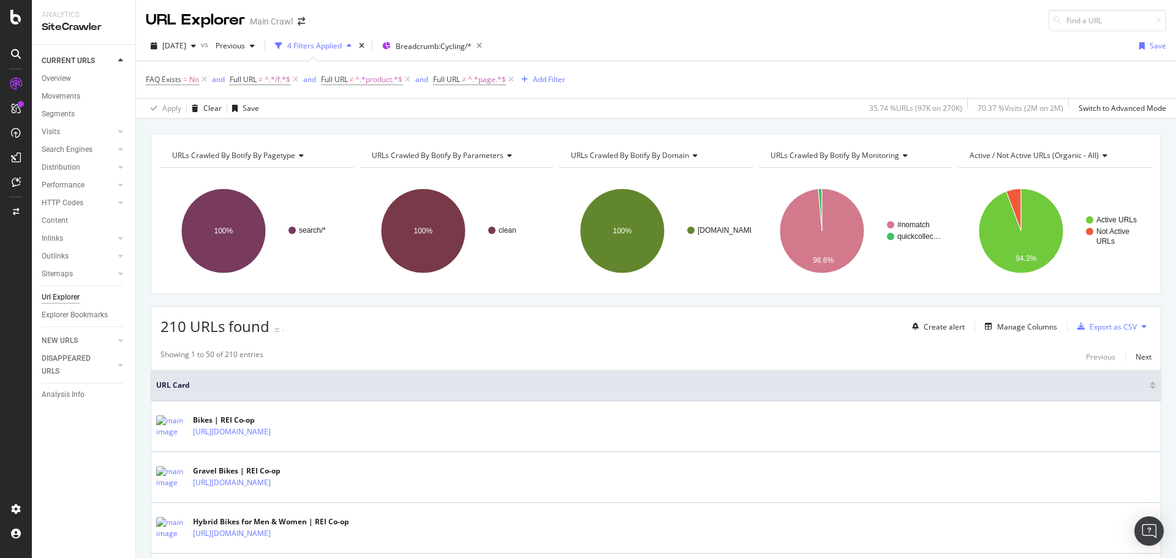
click at [740, 41] on div "[DATE] vs Previous 4 Filters Applied Breadcrumb: Cycling/* Save" at bounding box center [656, 48] width 1040 height 24
